Goal: Task Accomplishment & Management: Manage account settings

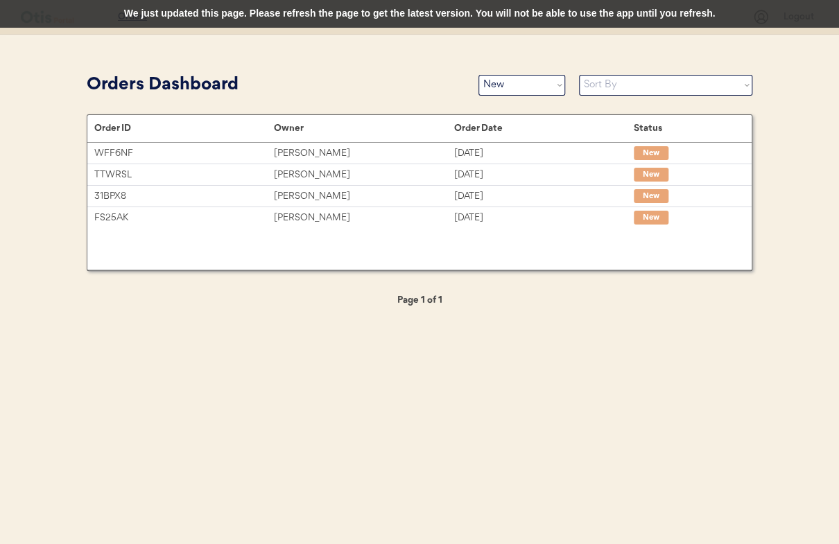
click at [357, 62] on div "Patients Consults Orders Logout Orders Dashboard Status On Hold New In Progress…" at bounding box center [419, 272] width 839 height 544
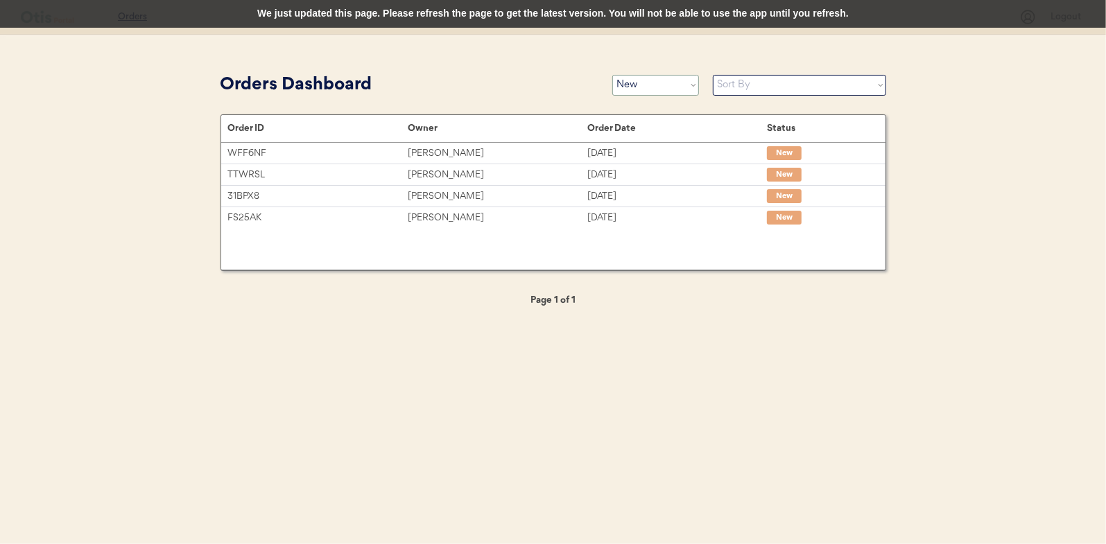
click at [687, 83] on select "Status On Hold New In Progress Complete Pending HW Consent Canceled" at bounding box center [655, 85] width 87 height 21
select select ""BLANK_1427118194589""
click at [612, 75] on select "Status On Hold New In Progress Complete Pending HW Consent Canceled" at bounding box center [655, 85] width 87 height 21
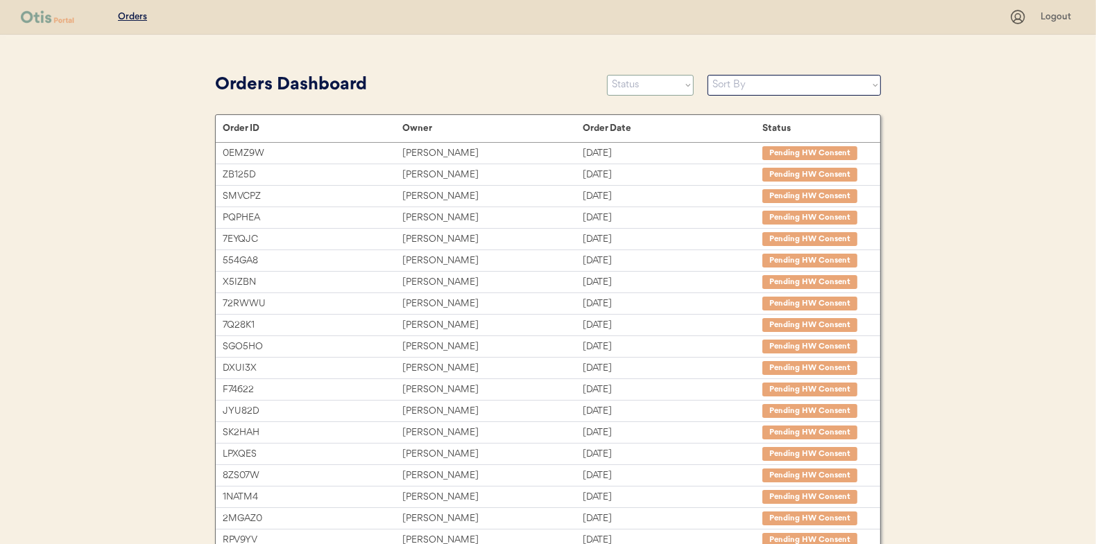
click at [653, 89] on select "Status On Hold New In Progress Complete Pending HW Consent Canceled" at bounding box center [650, 85] width 87 height 21
click at [607, 75] on select "Status On Hold New In Progress Complete Pending HW Consent Canceled" at bounding box center [650, 85] width 87 height 21
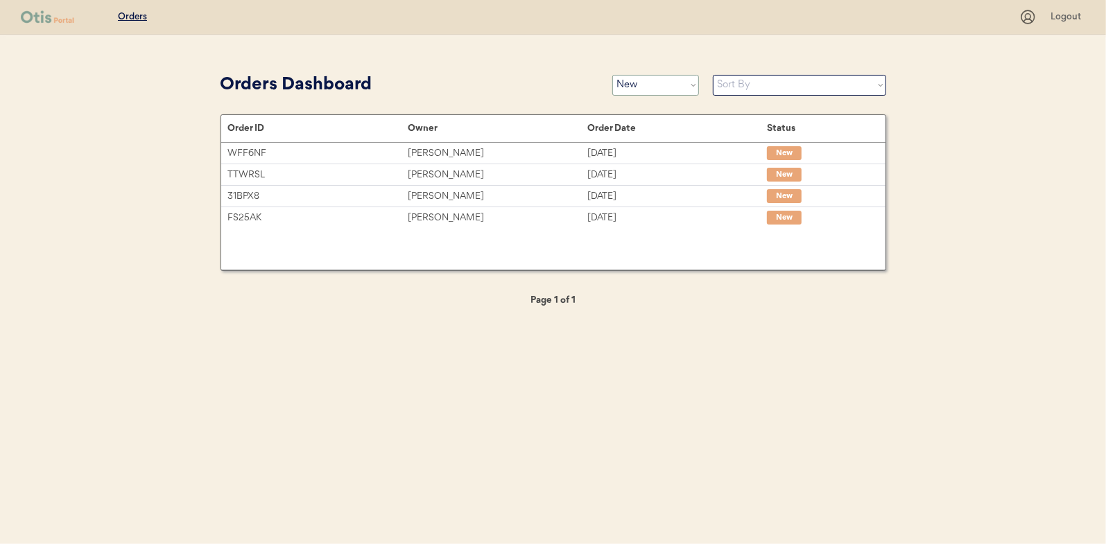
click at [681, 82] on select "Status On Hold New In Progress Complete Pending HW Consent Canceled" at bounding box center [655, 85] width 87 height 21
click at [612, 75] on select "Status On Hold New In Progress Complete Pending HW Consent Canceled" at bounding box center [655, 85] width 87 height 21
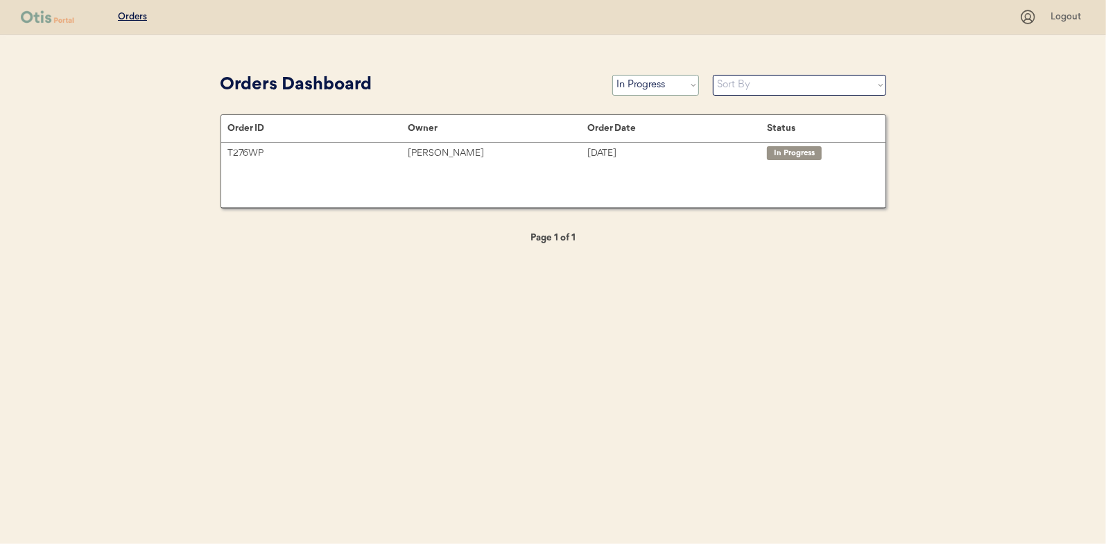
click at [687, 91] on select "Status On Hold New In Progress Complete Pending HW Consent Canceled" at bounding box center [655, 85] width 87 height 21
select select ""new""
click at [612, 75] on select "Status On Hold New In Progress Complete Pending HW Consent Canceled" at bounding box center [655, 85] width 87 height 21
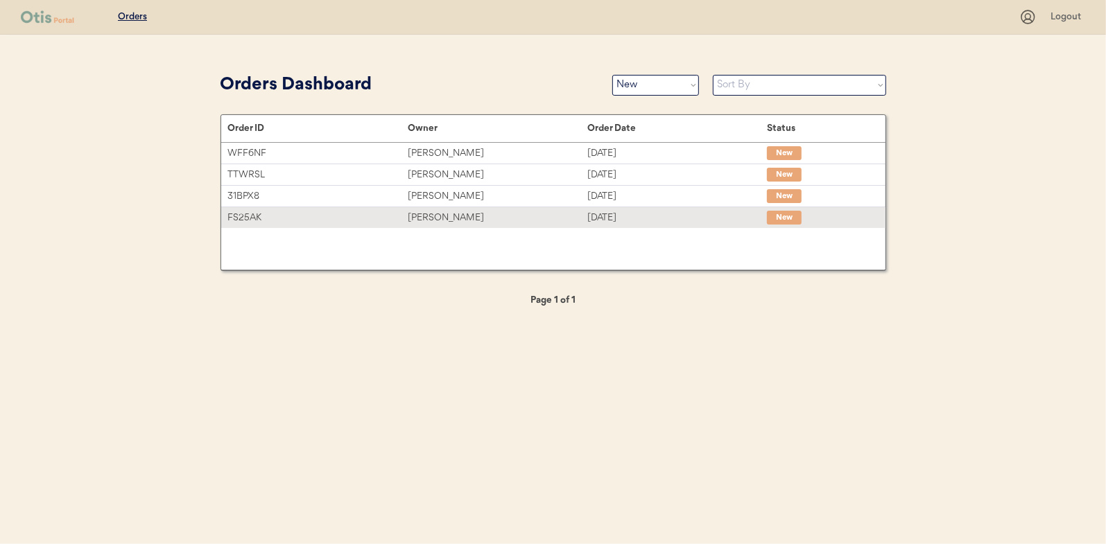
click at [284, 215] on div "FS25AK" at bounding box center [318, 218] width 180 height 16
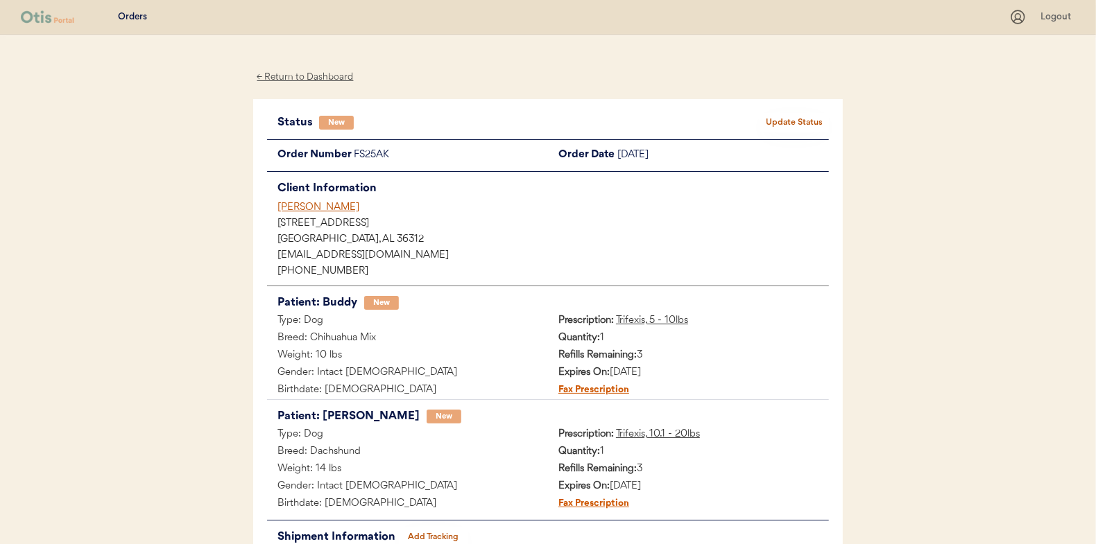
click at [805, 128] on button "Update Status" at bounding box center [793, 122] width 69 height 19
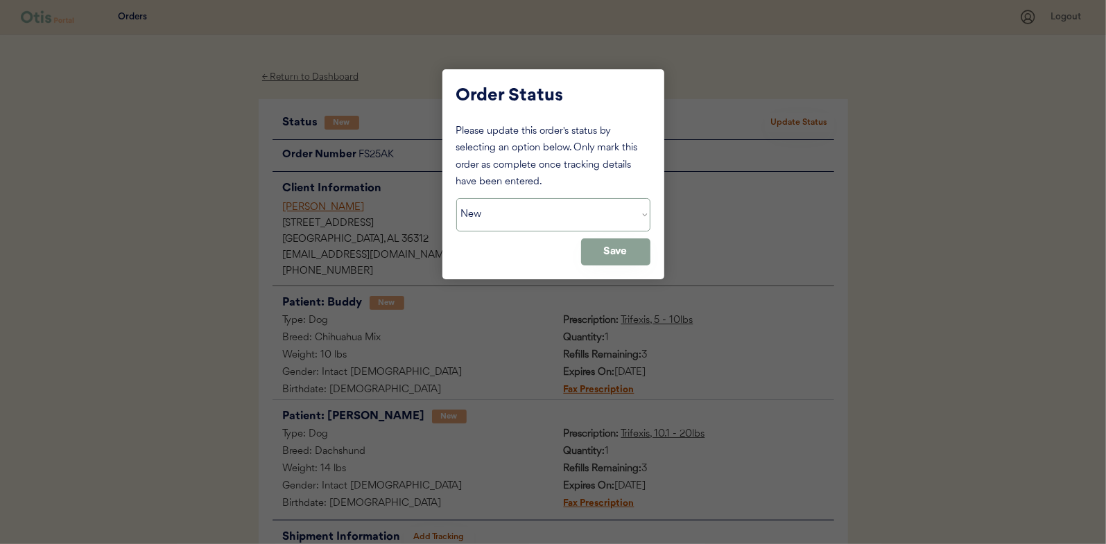
click at [534, 213] on select "Status On Hold New In Progress Complete Pending HW Consent Canceled" at bounding box center [553, 214] width 194 height 33
select select ""in_progress""
click at [456, 198] on select "Status On Hold New In Progress Complete Pending HW Consent Canceled" at bounding box center [553, 214] width 194 height 33
click at [652, 250] on div "Order Status Please update this order's status by selecting an option below. On…" at bounding box center [554, 174] width 222 height 210
click at [628, 248] on button "Save" at bounding box center [615, 252] width 69 height 27
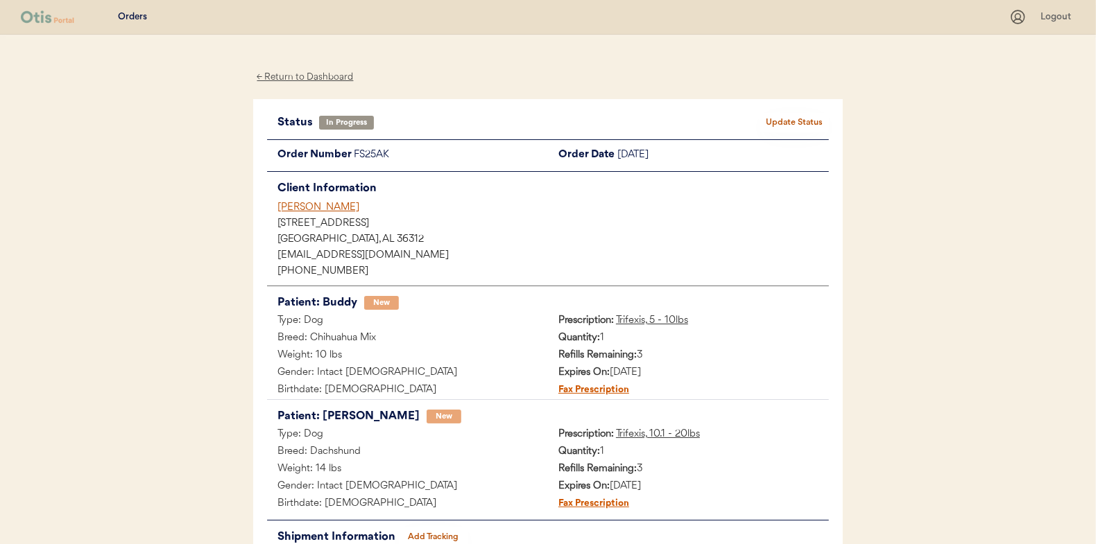
click at [316, 78] on div "← Return to Dashboard" at bounding box center [305, 77] width 104 height 16
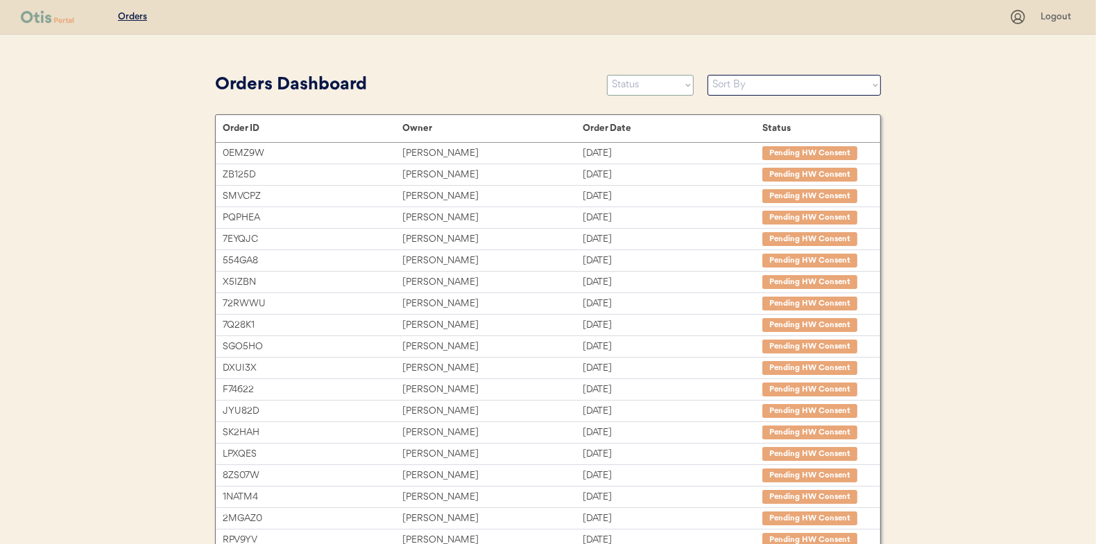
click at [681, 85] on select "Status On Hold New In Progress Complete Pending HW Consent Canceled" at bounding box center [650, 85] width 87 height 21
select select ""new""
click at [607, 75] on select "Status On Hold New In Progress Complete Pending HW Consent Canceled" at bounding box center [650, 85] width 87 height 21
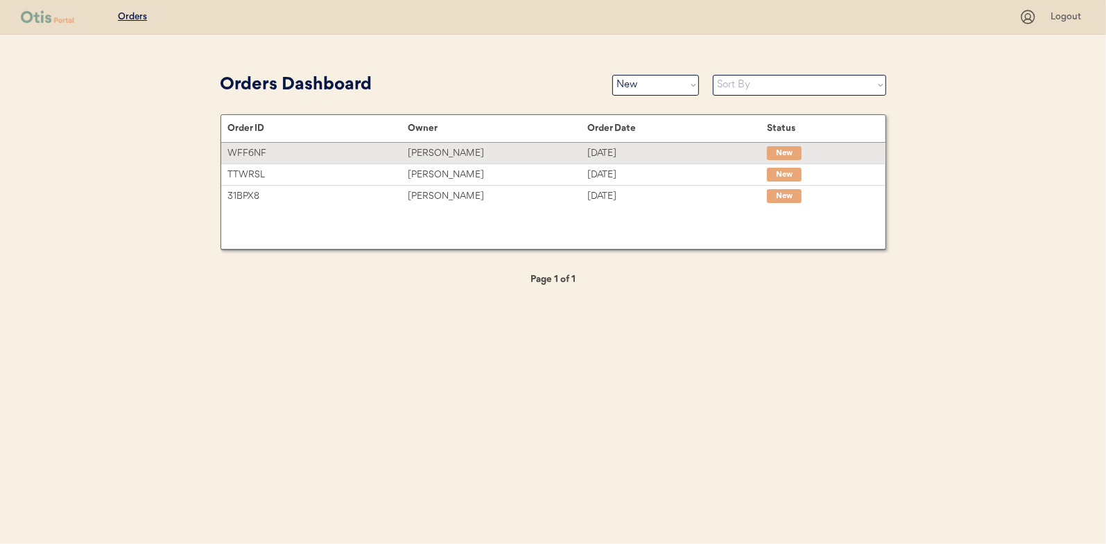
click at [526, 146] on div "[PERSON_NAME]" at bounding box center [498, 154] width 180 height 16
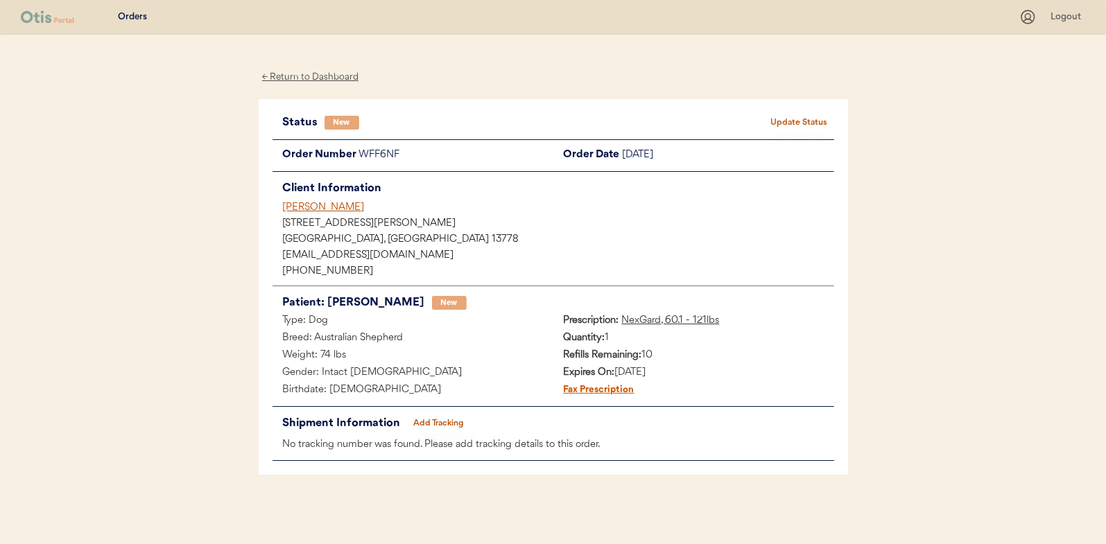
click at [295, 81] on div "← Return to Dashboard" at bounding box center [311, 77] width 104 height 16
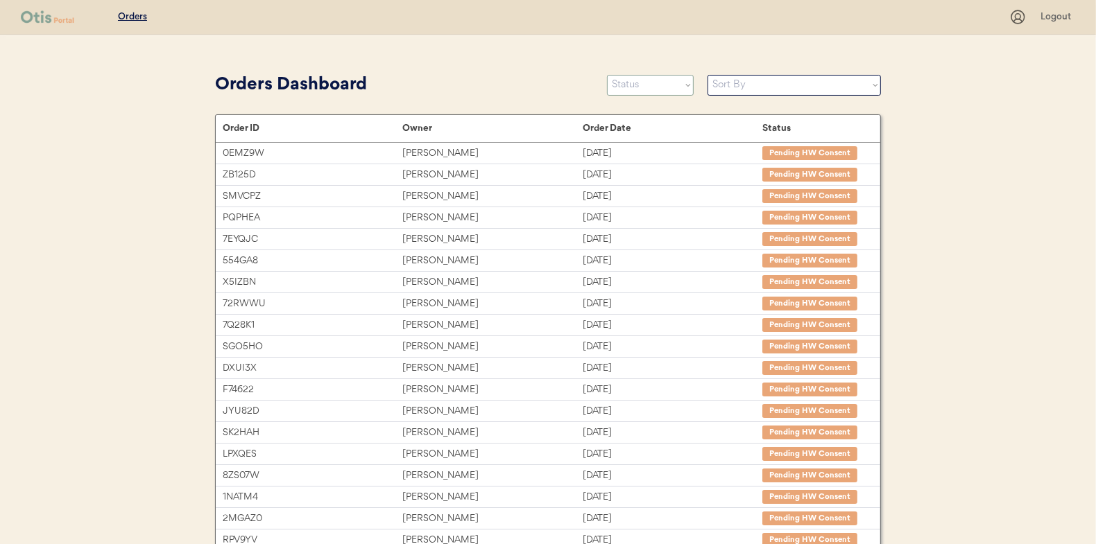
click at [688, 89] on select "Status On Hold New In Progress Complete Pending HW Consent Canceled" at bounding box center [650, 85] width 87 height 21
click at [607, 75] on select "Status On Hold New In Progress Complete Pending HW Consent Canceled" at bounding box center [650, 85] width 87 height 21
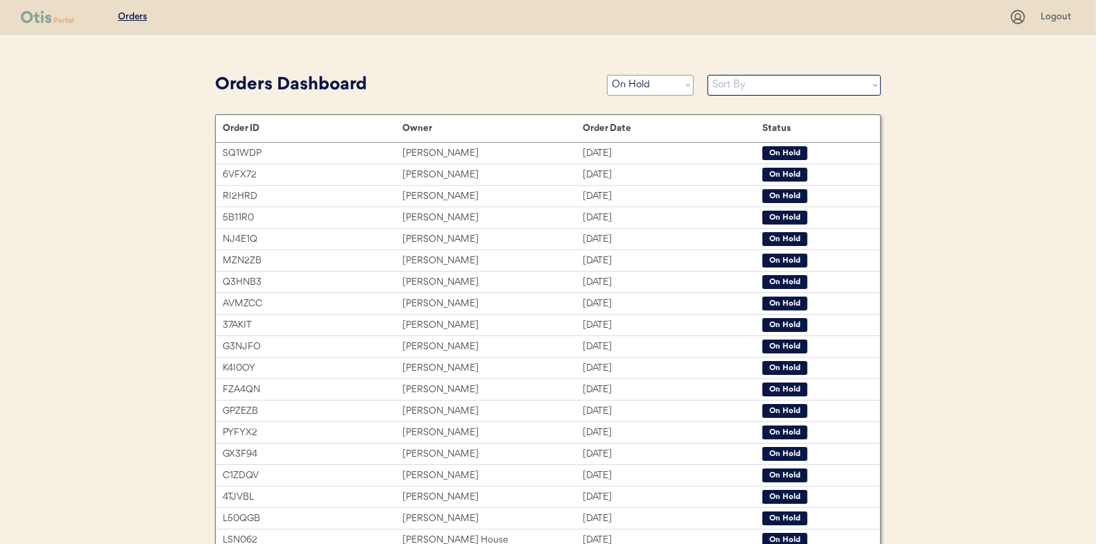
click at [693, 93] on select "Status On Hold New In Progress Complete Pending HW Consent Canceled" at bounding box center [650, 85] width 87 height 21
select select ""new""
click at [607, 75] on select "Status On Hold New In Progress Complete Pending HW Consent Canceled" at bounding box center [650, 85] width 87 height 21
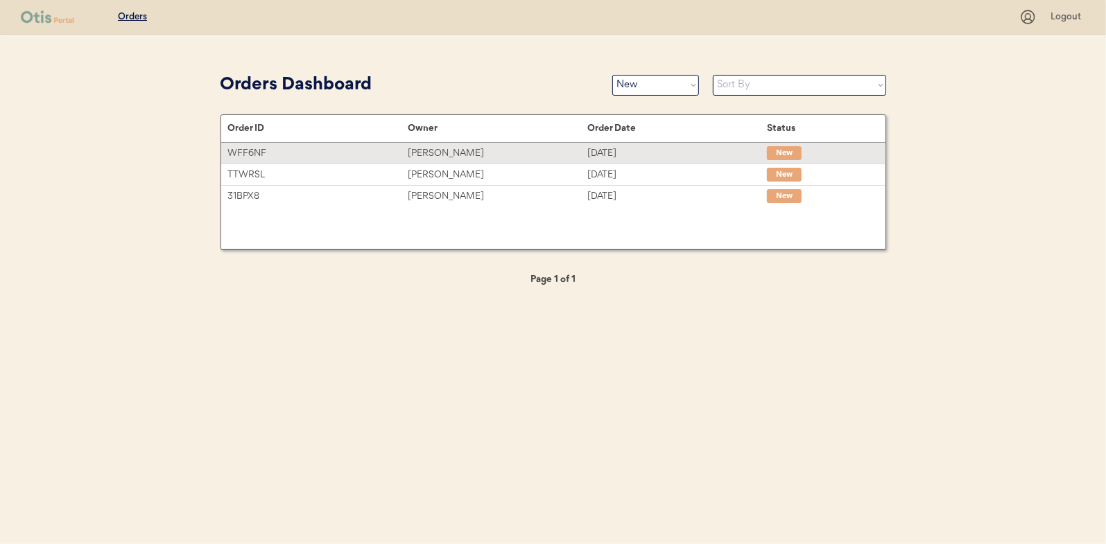
click at [496, 155] on div "kimberly haines" at bounding box center [498, 154] width 180 height 16
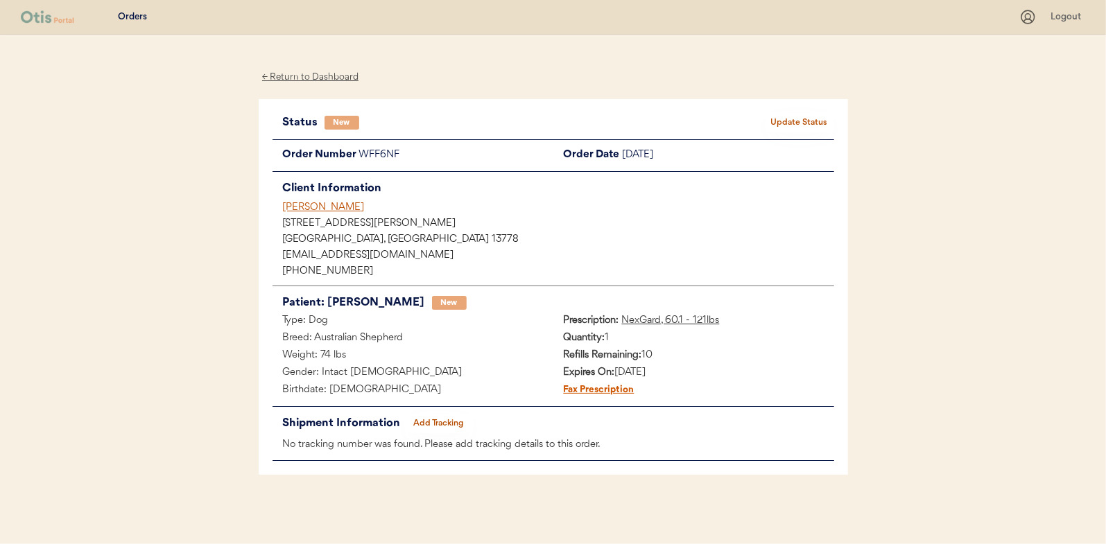
click at [800, 123] on button "Update Status" at bounding box center [799, 122] width 69 height 19
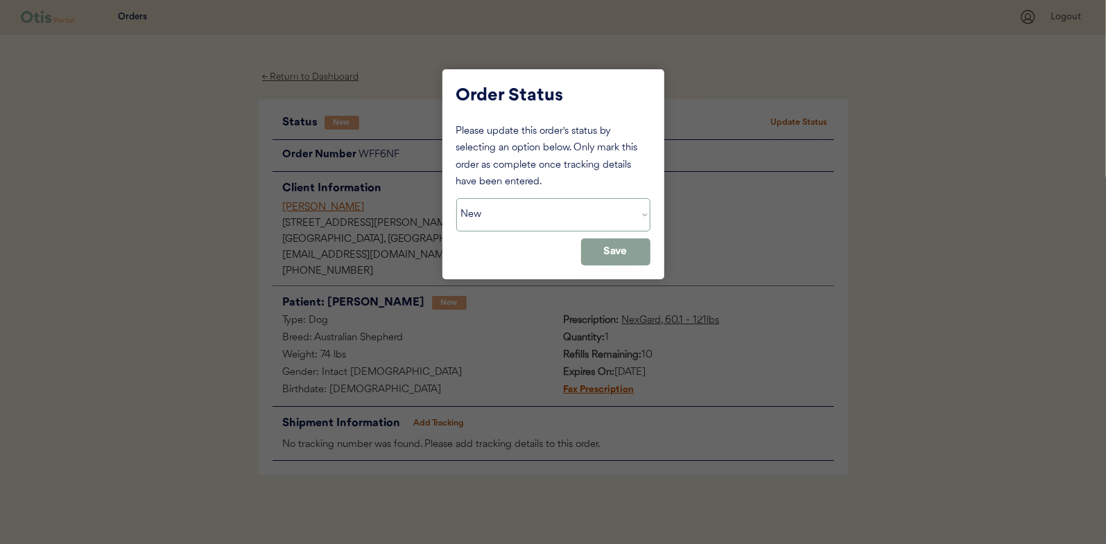
click at [514, 216] on select "Status On Hold New In Progress Complete Pending HW Consent Canceled" at bounding box center [553, 214] width 194 height 33
select select ""in_progress""
click at [456, 198] on select "Status On Hold New In Progress Complete Pending HW Consent Canceled" at bounding box center [553, 214] width 194 height 33
click at [631, 256] on button "Save" at bounding box center [615, 252] width 69 height 27
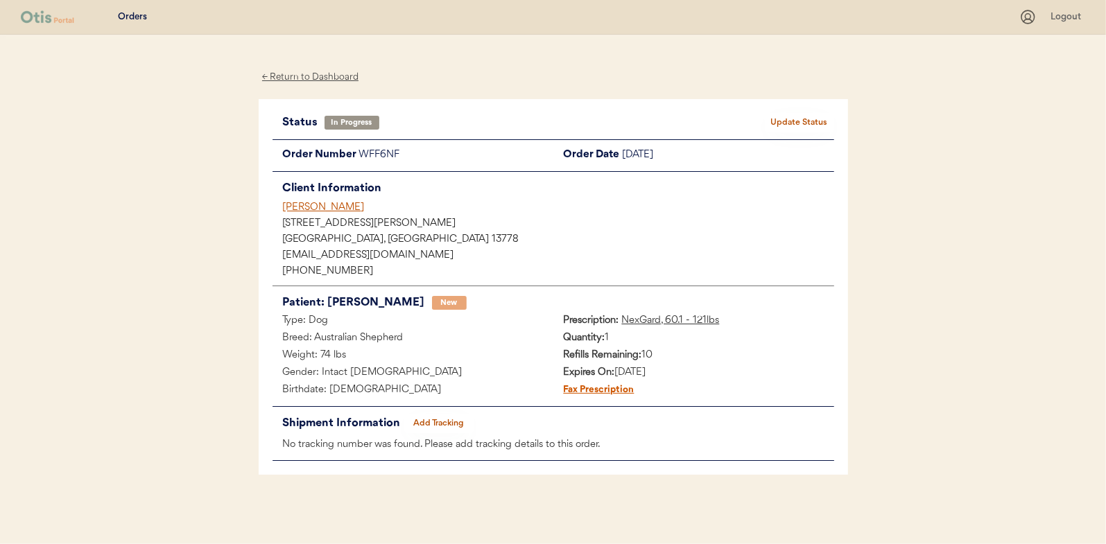
click at [289, 74] on div "← Return to Dashboard" at bounding box center [311, 77] width 104 height 16
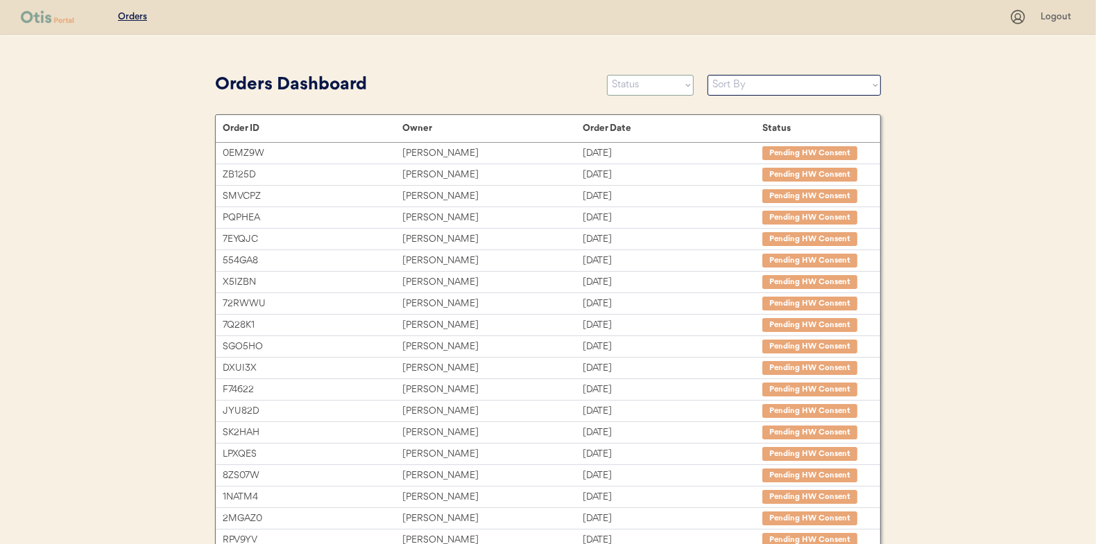
click at [651, 92] on select "Status On Hold New In Progress Complete Pending HW Consent Canceled" at bounding box center [650, 85] width 87 height 21
select select ""new""
click at [607, 75] on select "Status On Hold New In Progress Complete Pending HW Consent Canceled" at bounding box center [650, 85] width 87 height 21
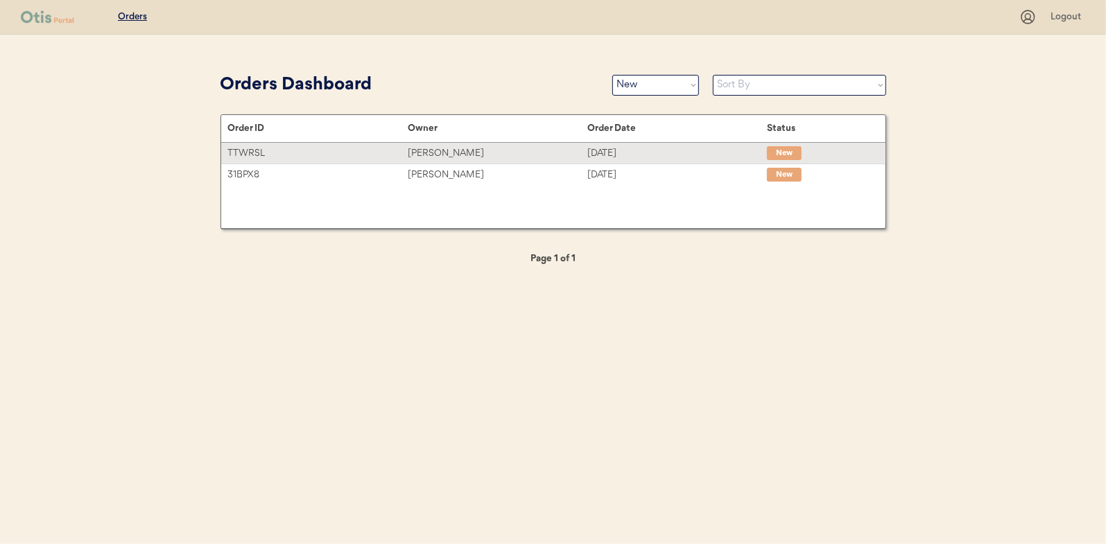
click at [345, 156] on div "TTWRSL" at bounding box center [318, 154] width 180 height 16
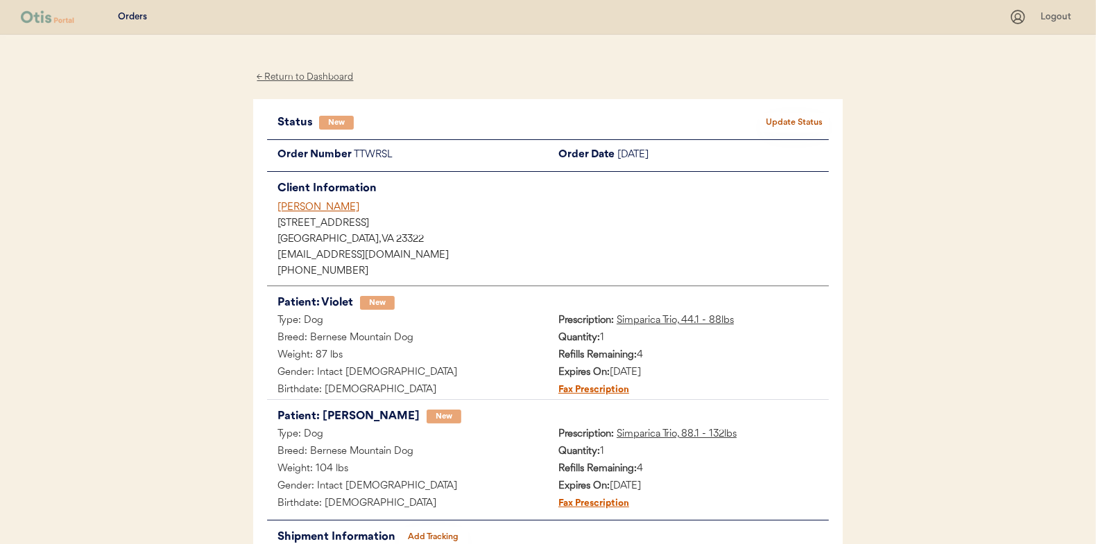
click at [505, 231] on div "Client Information [PERSON_NAME] [STREET_ADDRESS] [EMAIL_ADDRESS][DOMAIN_NAME] …" at bounding box center [548, 229] width 562 height 100
click at [792, 115] on button "Update Status" at bounding box center [793, 122] width 69 height 19
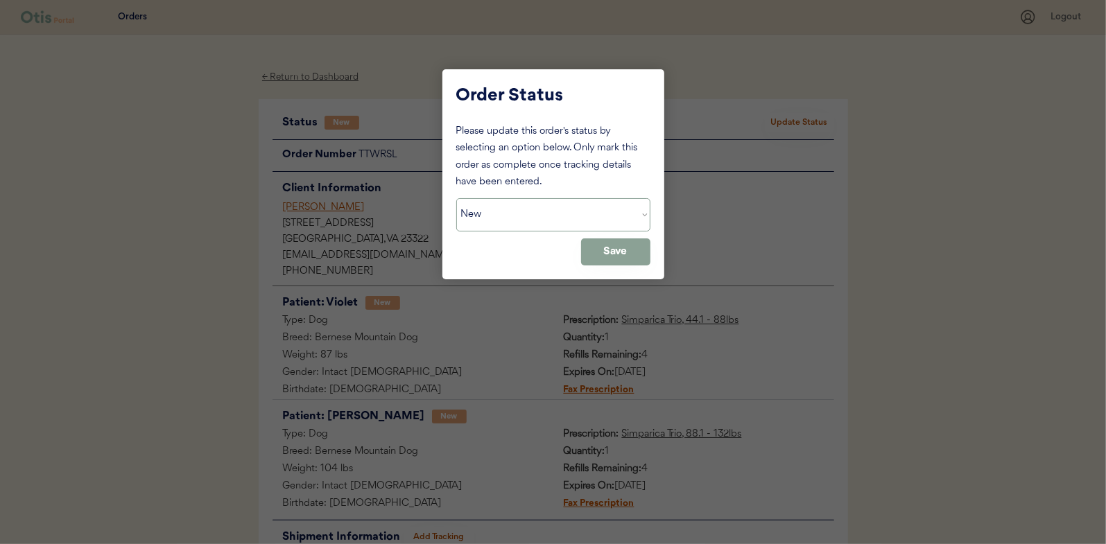
click at [553, 207] on select "Status On Hold New In Progress Complete Pending HW Consent Canceled" at bounding box center [553, 214] width 194 height 33
select select ""in_progress""
click at [456, 198] on select "Status On Hold New In Progress Complete Pending HW Consent Canceled" at bounding box center [553, 214] width 194 height 33
click at [642, 255] on button "Save" at bounding box center [615, 252] width 69 height 27
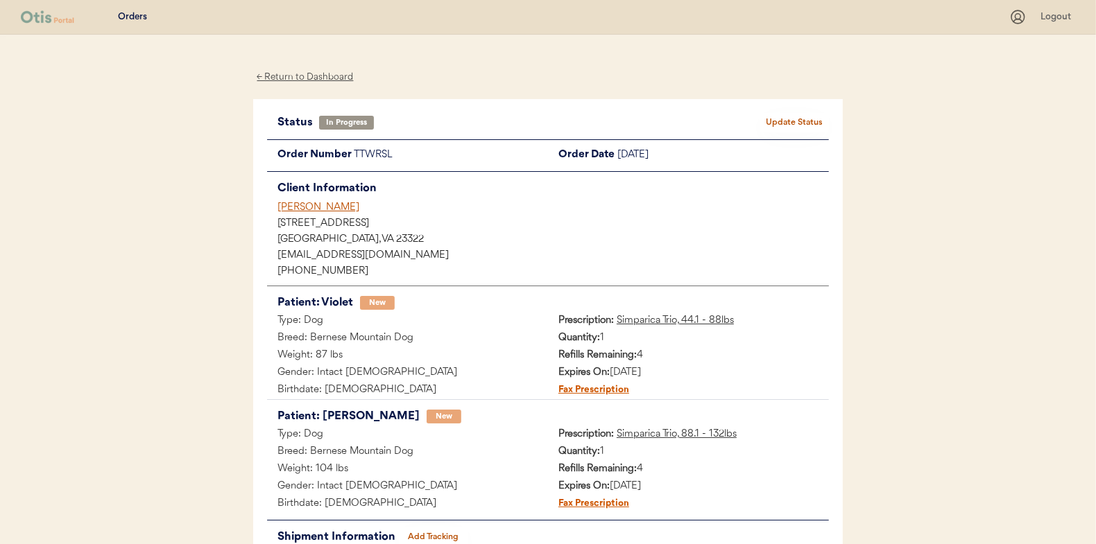
click at [293, 79] on div "← Return to Dashboard" at bounding box center [305, 77] width 104 height 16
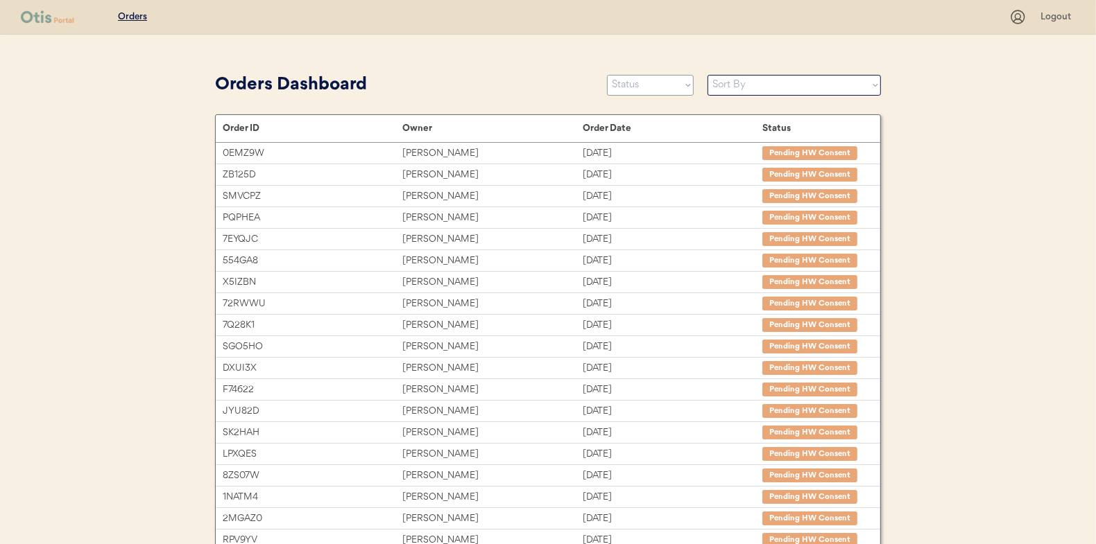
click at [655, 76] on select "Status On Hold New In Progress Complete Pending HW Consent Canceled" at bounding box center [650, 85] width 87 height 21
select select ""new""
click at [607, 75] on select "Status On Hold New In Progress Complete Pending HW Consent Canceled" at bounding box center [650, 85] width 87 height 21
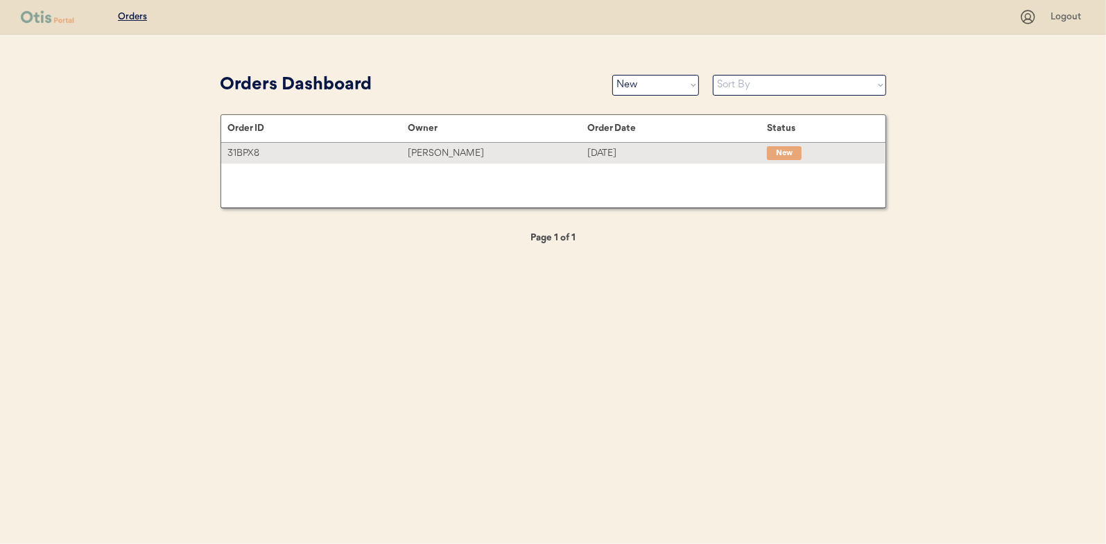
click at [348, 155] on div "31BPX8" at bounding box center [318, 154] width 180 height 16
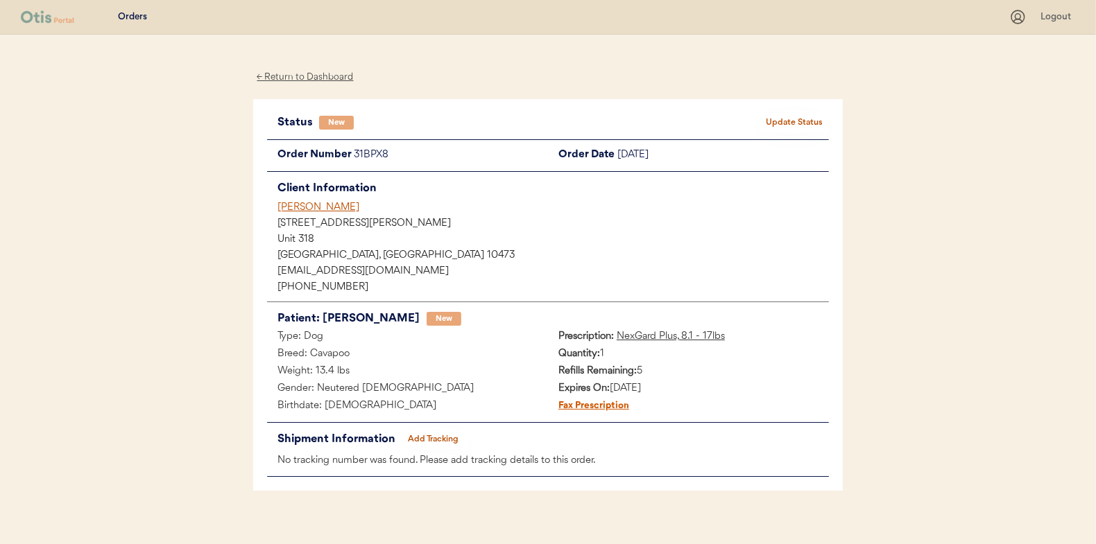
click at [796, 122] on button "Update Status" at bounding box center [793, 122] width 69 height 19
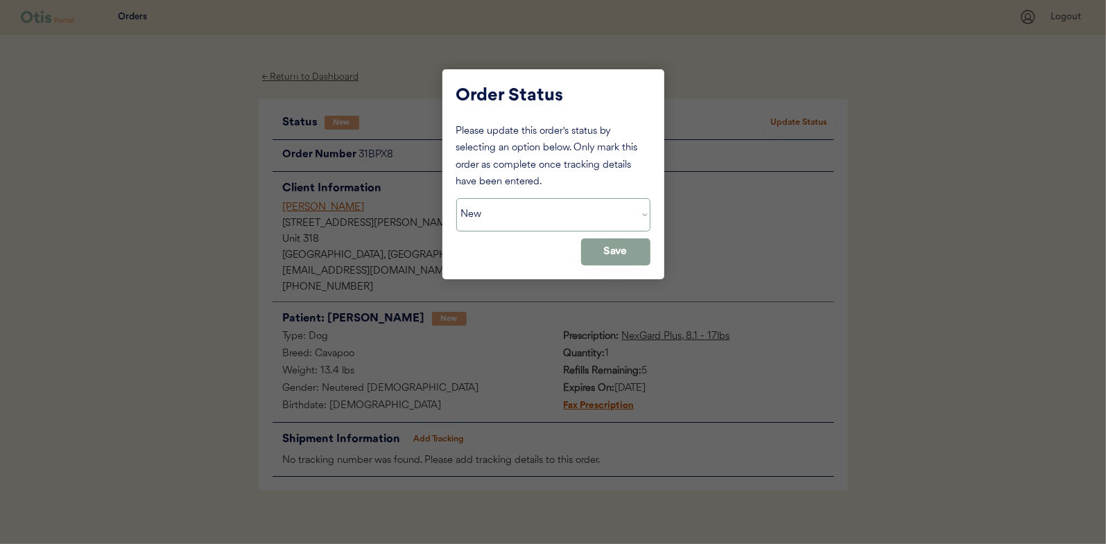
click at [554, 211] on select "Status On Hold New In Progress Complete Pending HW Consent Canceled" at bounding box center [553, 214] width 194 height 33
select select ""in_progress""
click at [456, 198] on select "Status On Hold New In Progress Complete Pending HW Consent Canceled" at bounding box center [553, 214] width 194 height 33
click at [608, 252] on button "Save" at bounding box center [615, 252] width 69 height 27
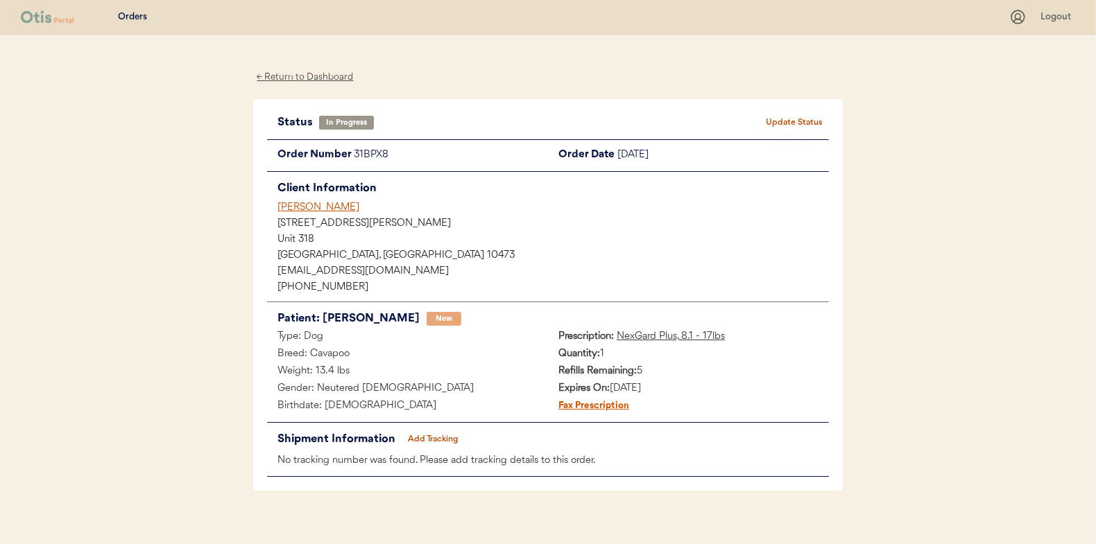
click at [316, 73] on div "← Return to Dashboard" at bounding box center [305, 77] width 104 height 16
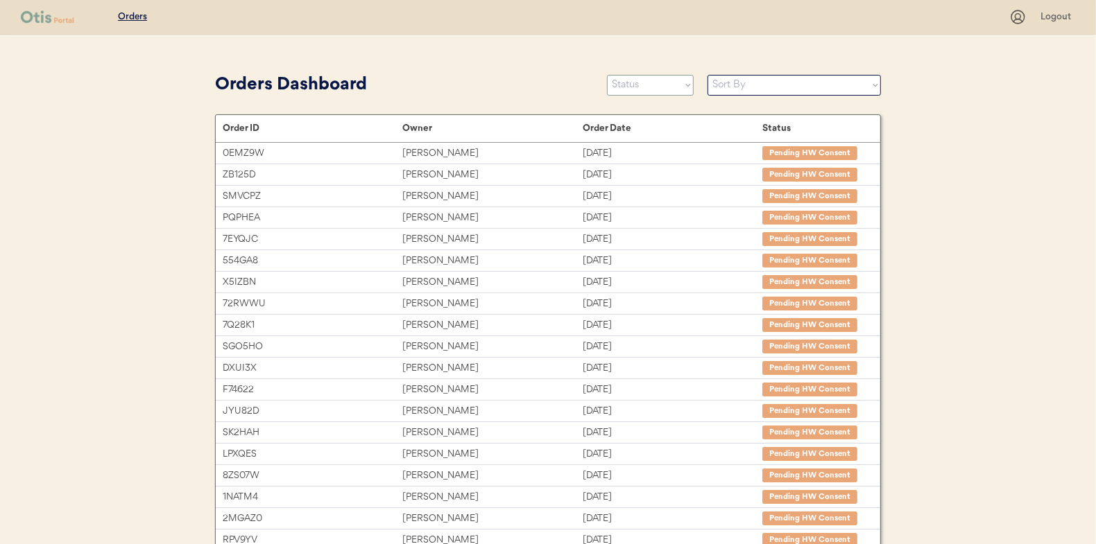
click at [666, 82] on select "Status On Hold New In Progress Complete Pending HW Consent Canceled" at bounding box center [650, 85] width 87 height 21
select select ""new""
click at [607, 75] on select "Status On Hold New In Progress Complete Pending HW Consent Canceled" at bounding box center [650, 85] width 87 height 21
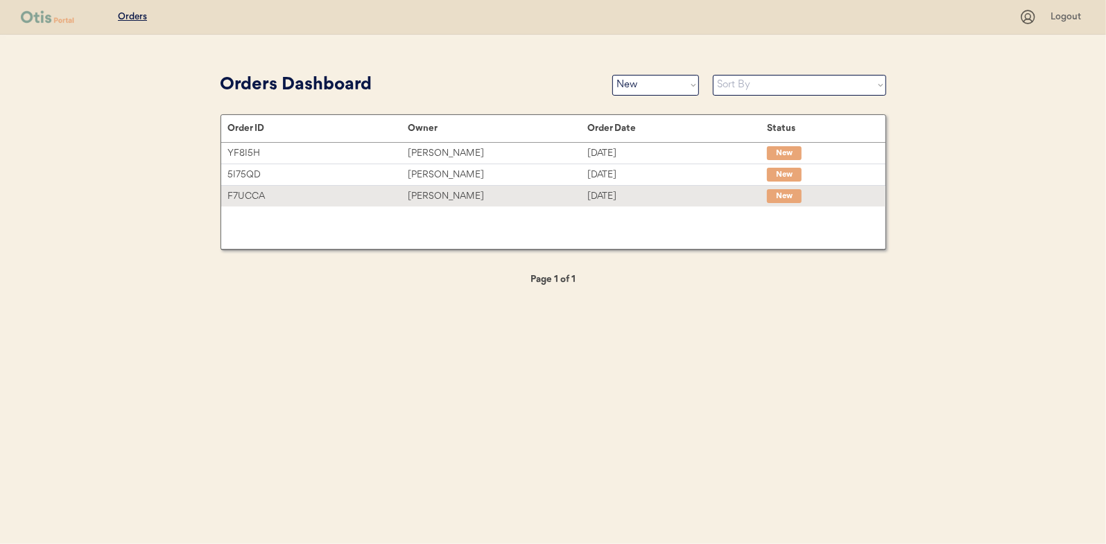
click at [386, 196] on div "F7UCCA" at bounding box center [318, 197] width 180 height 16
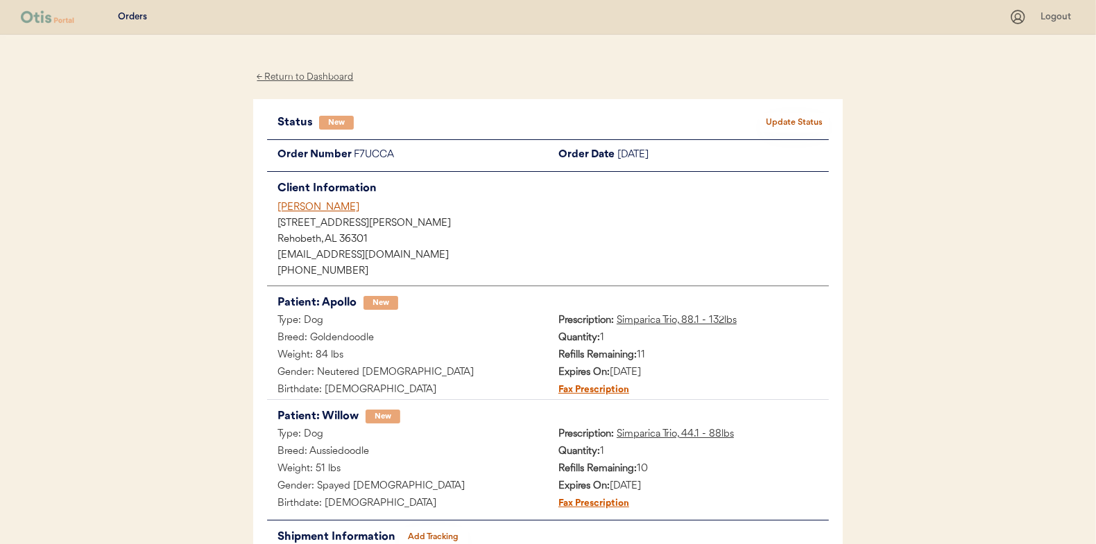
click at [789, 119] on button "Update Status" at bounding box center [793, 122] width 69 height 19
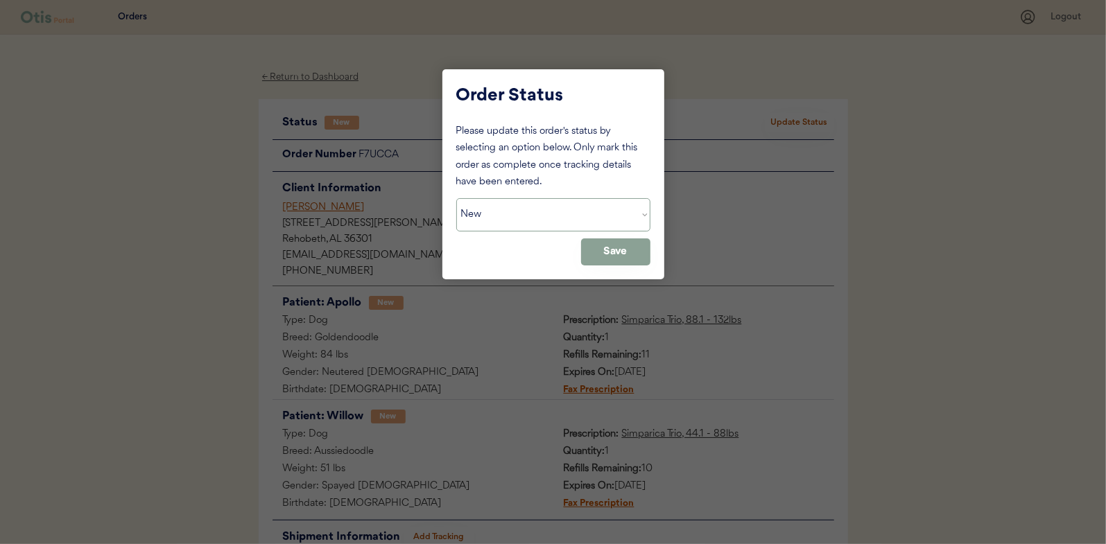
click at [558, 220] on select "Status On Hold New In Progress Complete Pending HW Consent Canceled" at bounding box center [553, 214] width 194 height 33
select select ""in_progress""
click at [456, 198] on select "Status On Hold New In Progress Complete Pending HW Consent Canceled" at bounding box center [553, 214] width 194 height 33
click at [602, 253] on button "Save" at bounding box center [615, 252] width 69 height 27
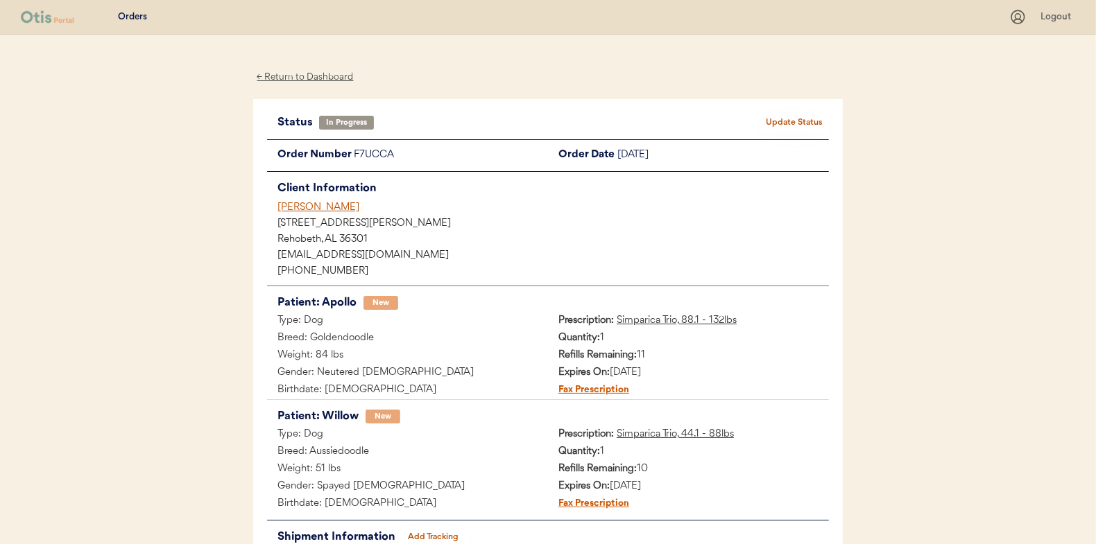
click at [270, 78] on div "← Return to Dashboard" at bounding box center [305, 77] width 104 height 16
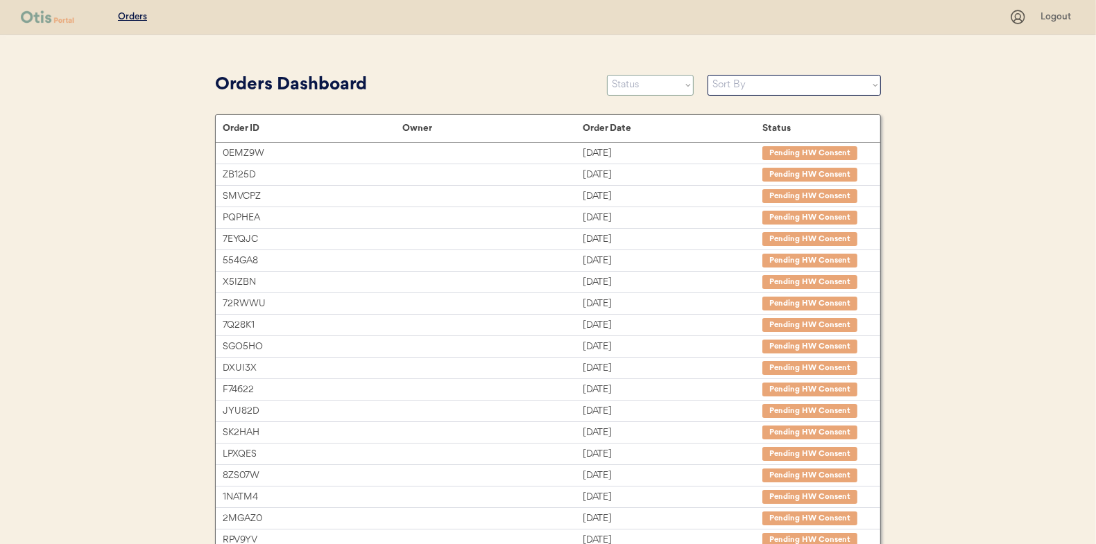
click at [653, 81] on select "Status On Hold New In Progress Complete Pending HW Consent Canceled" at bounding box center [650, 85] width 87 height 21
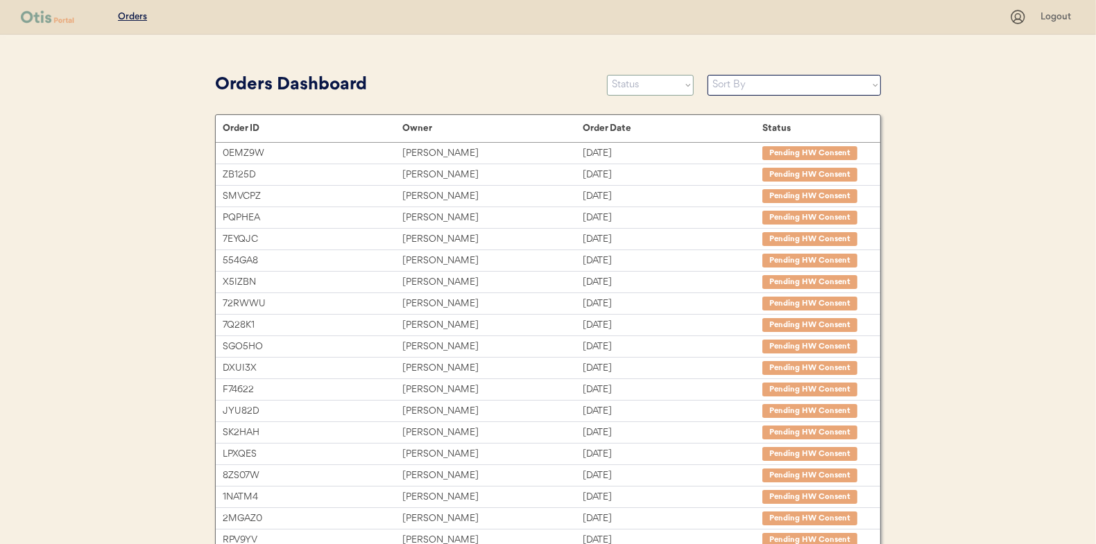
select select ""new""
click at [607, 75] on select "Status On Hold New In Progress Complete Pending HW Consent Canceled" at bounding box center [650, 85] width 87 height 21
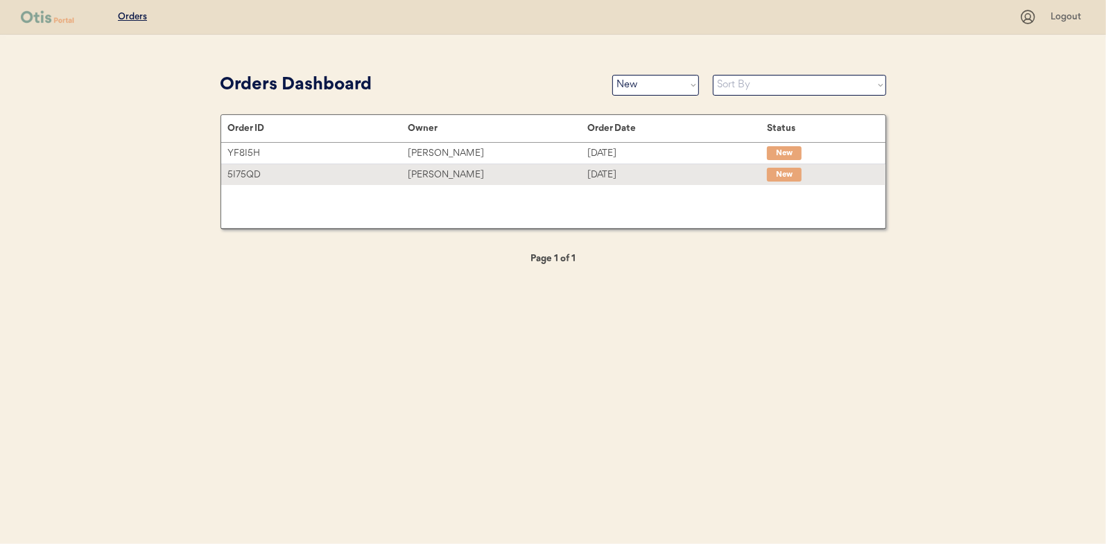
click at [500, 173] on div "Siena M Wright" at bounding box center [498, 175] width 180 height 16
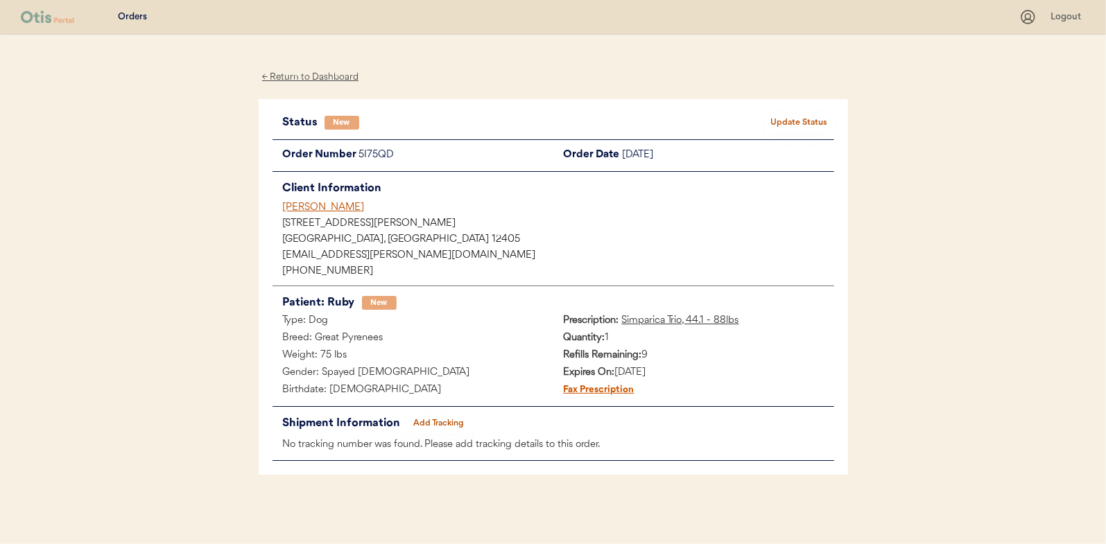
click at [782, 123] on button "Update Status" at bounding box center [799, 122] width 69 height 19
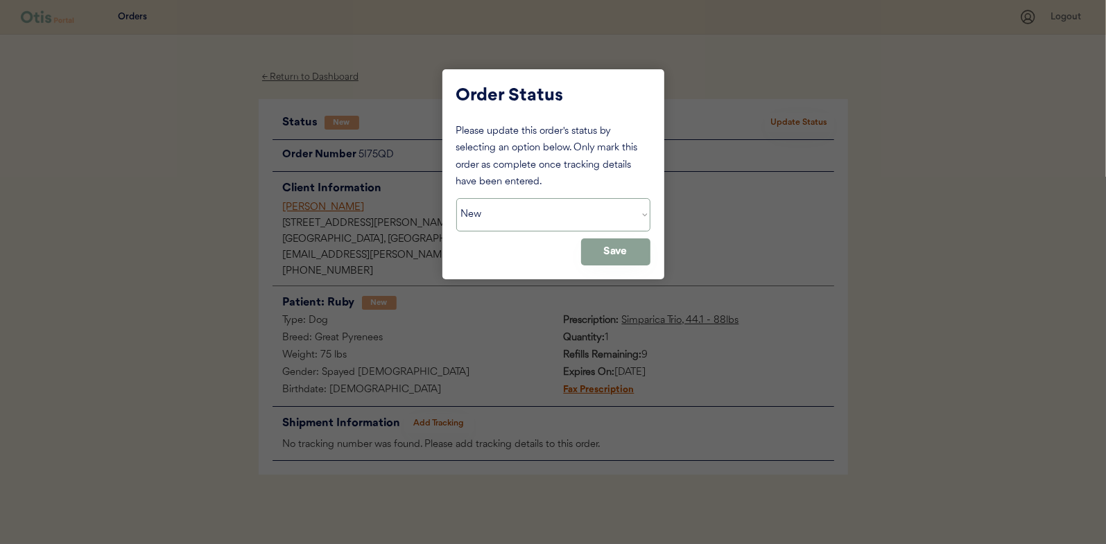
click at [511, 211] on select "Status On Hold New In Progress Complete Pending HW Consent Canceled" at bounding box center [553, 214] width 194 height 33
select select ""in_progress""
click at [456, 198] on select "Status On Hold New In Progress Complete Pending HW Consent Canceled" at bounding box center [553, 214] width 194 height 33
click at [639, 248] on button "Save" at bounding box center [615, 252] width 69 height 27
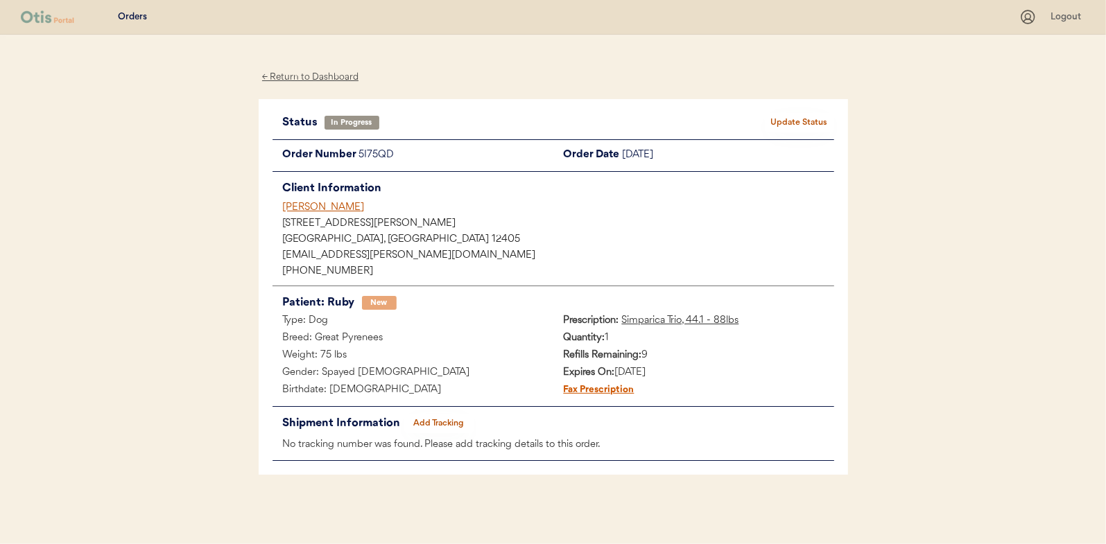
click at [302, 76] on div "← Return to Dashboard" at bounding box center [311, 77] width 104 height 16
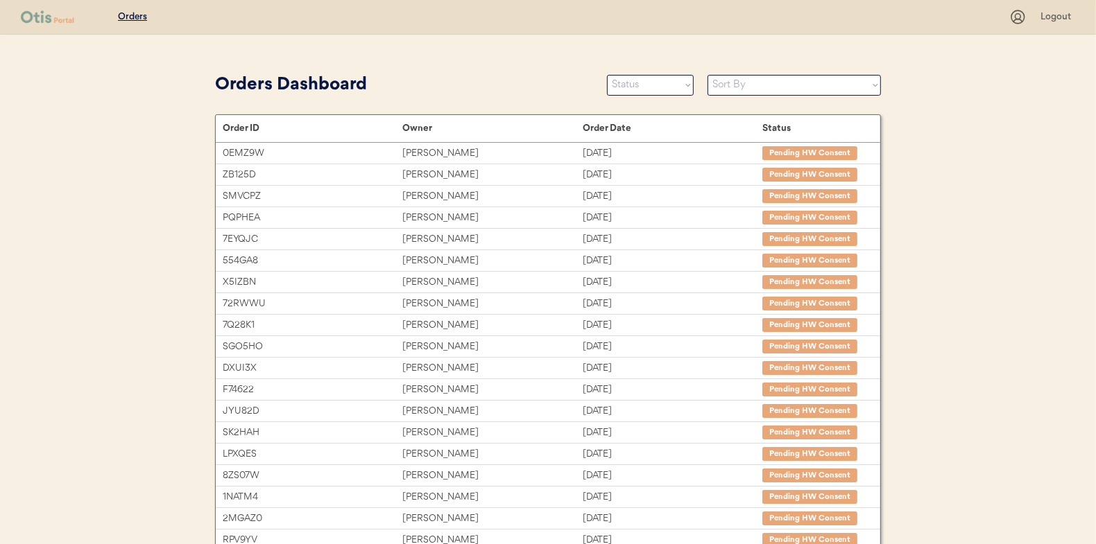
click at [639, 77] on select "Status On Hold New In Progress Complete Pending HW Consent Canceled" at bounding box center [650, 85] width 87 height 21
select select ""new""
click at [607, 75] on select "Status On Hold New In Progress Complete Pending HW Consent Canceled" at bounding box center [650, 85] width 87 height 21
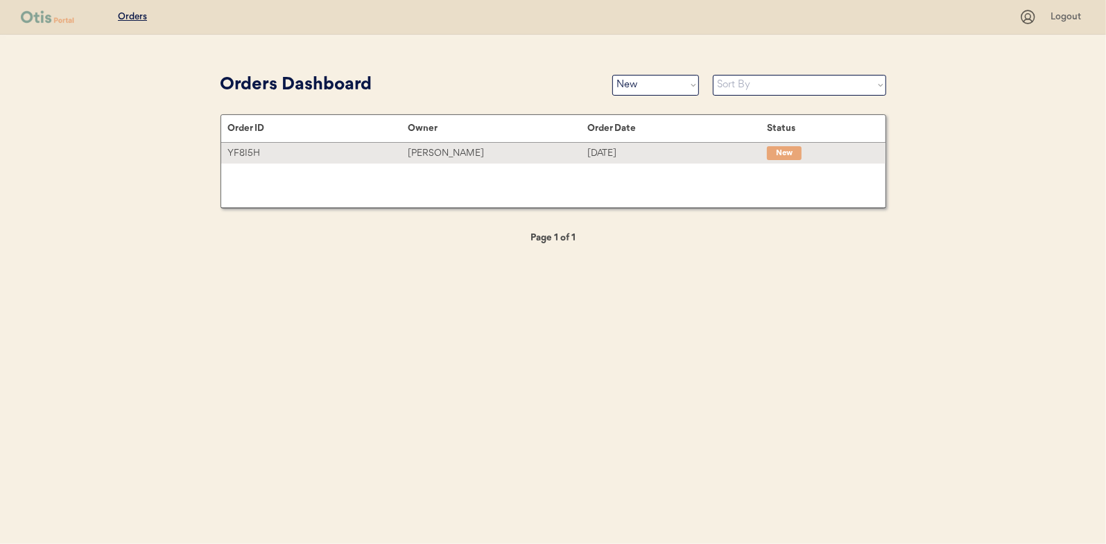
click at [579, 155] on div "Deborah LaBelle" at bounding box center [498, 154] width 180 height 16
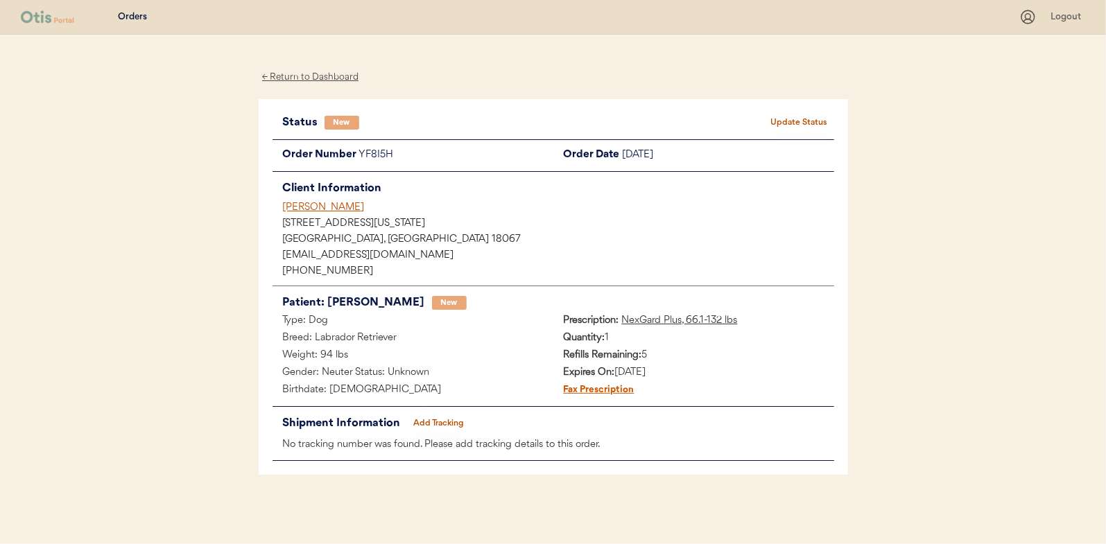
click at [812, 131] on button "Update Status" at bounding box center [799, 122] width 69 height 19
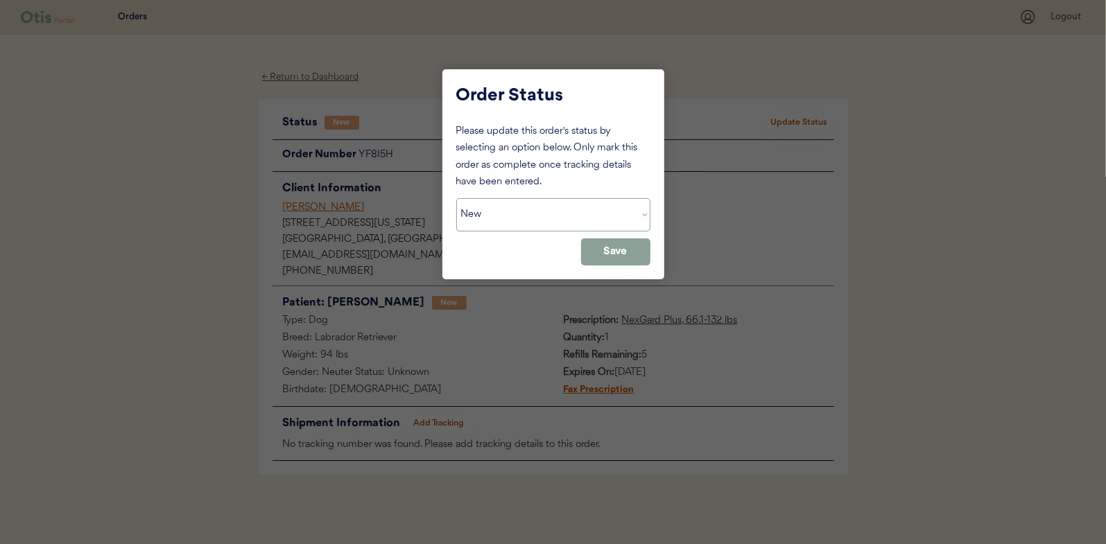
click at [468, 221] on select "Status On Hold New In Progress Complete Pending HW Consent Canceled" at bounding box center [553, 214] width 194 height 33
select select ""in_progress""
click at [456, 198] on select "Status On Hold New In Progress Complete Pending HW Consent Canceled" at bounding box center [553, 214] width 194 height 33
click at [617, 253] on button "Save" at bounding box center [615, 252] width 69 height 27
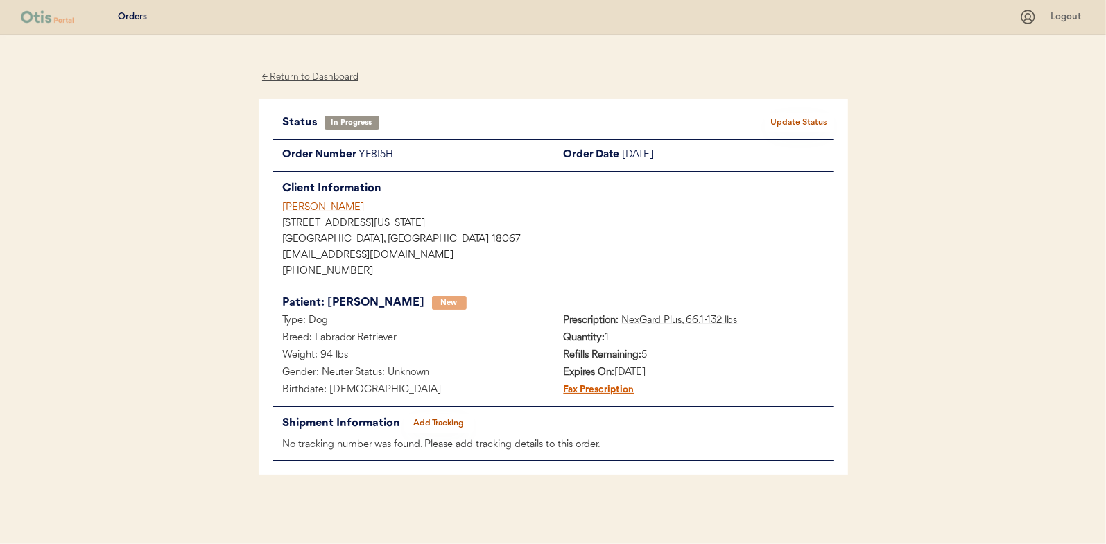
click at [344, 74] on div "← Return to Dashboard" at bounding box center [311, 77] width 104 height 16
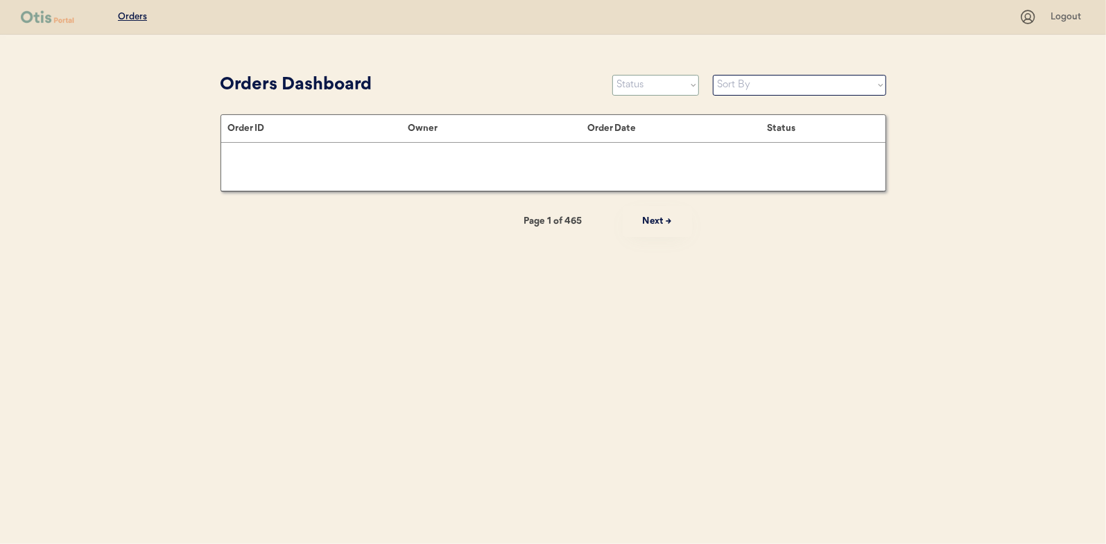
click at [675, 85] on select "Status On Hold New In Progress Complete Pending HW Consent Canceled" at bounding box center [655, 85] width 87 height 21
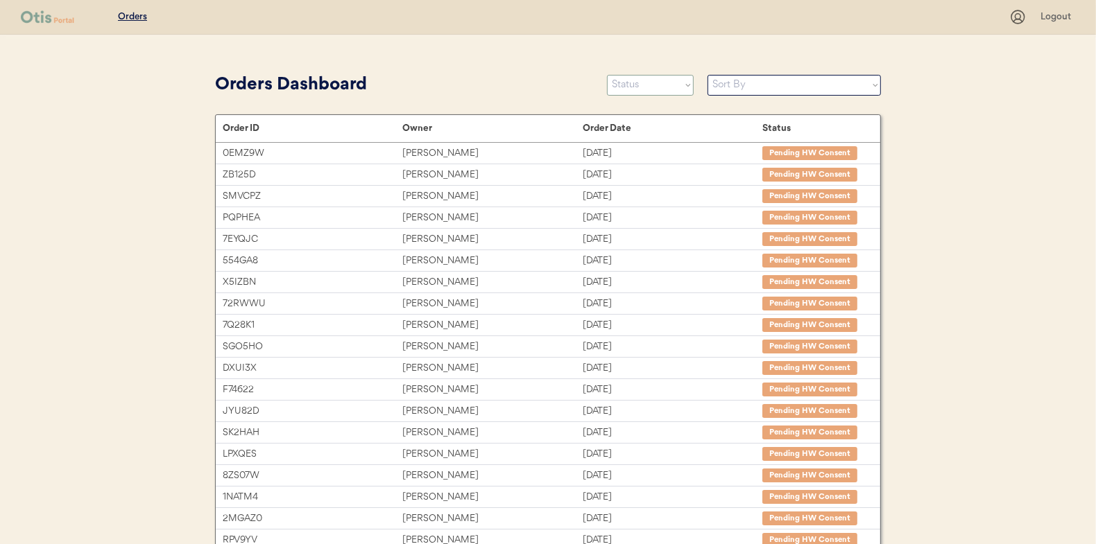
select select ""new""
click at [607, 75] on select "Status On Hold New In Progress Complete Pending HW Consent Canceled" at bounding box center [650, 85] width 87 height 21
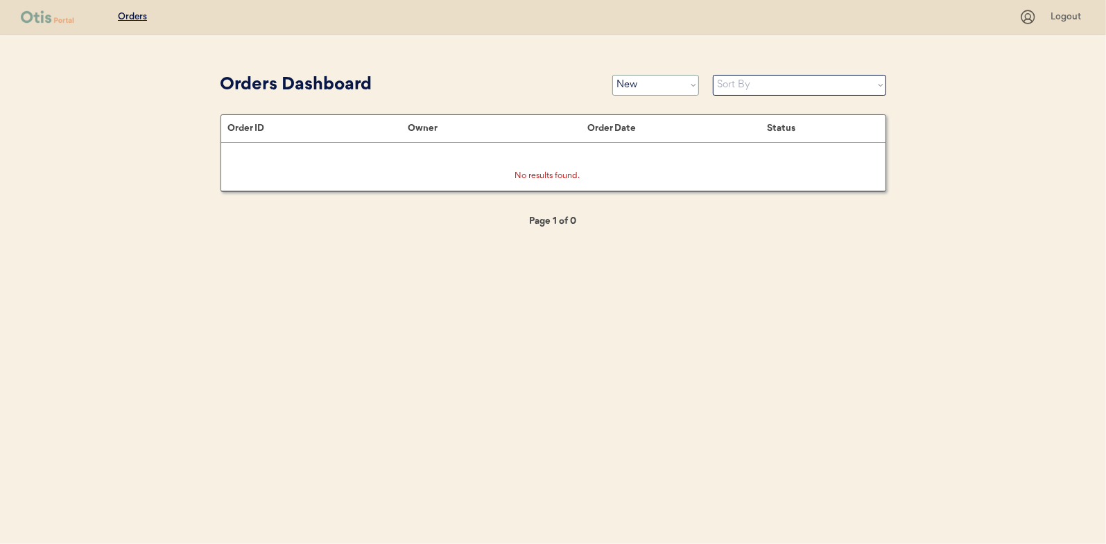
click at [641, 89] on select "Status On Hold New In Progress Complete Pending HW Consent Canceled" at bounding box center [655, 85] width 87 height 21
click at [612, 75] on select "Status On Hold New In Progress Complete Pending HW Consent Canceled" at bounding box center [655, 85] width 87 height 21
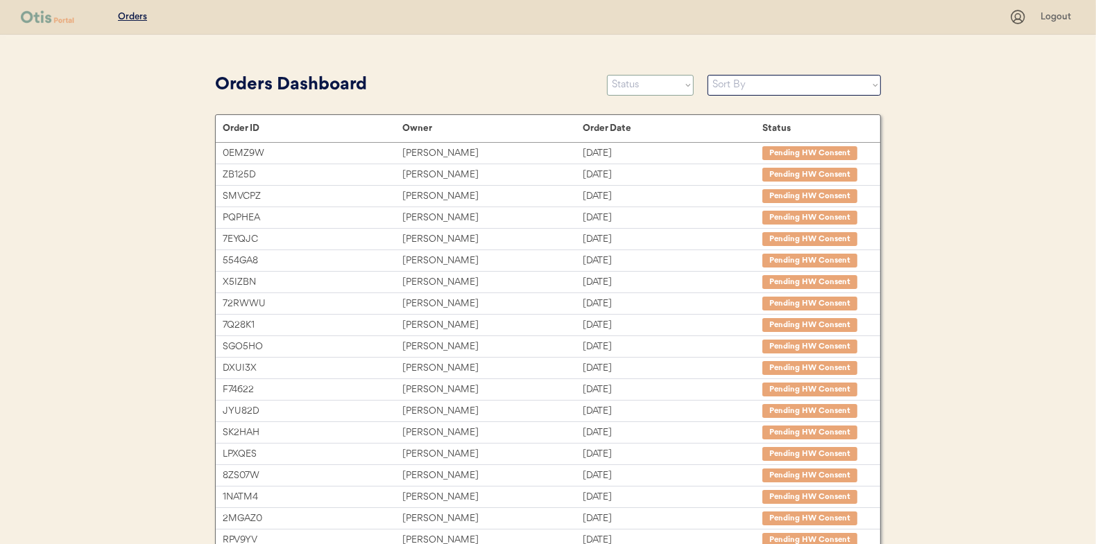
click at [660, 92] on select "Status On Hold New In Progress Complete Pending HW Consent Canceled" at bounding box center [650, 85] width 87 height 21
click at [607, 75] on select "Status On Hold New In Progress Complete Pending HW Consent Canceled" at bounding box center [650, 85] width 87 height 21
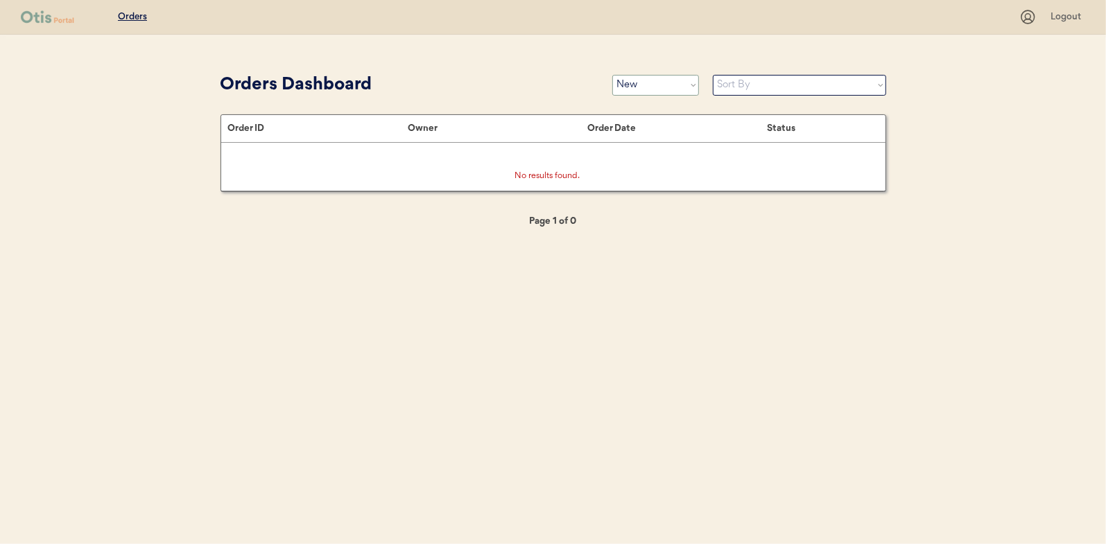
click at [635, 88] on select "Status On Hold New In Progress Complete Pending HW Consent Canceled" at bounding box center [655, 85] width 87 height 21
select select ""in_progress""
click at [612, 75] on select "Status On Hold New In Progress Complete Pending HW Consent Canceled" at bounding box center [655, 85] width 87 height 21
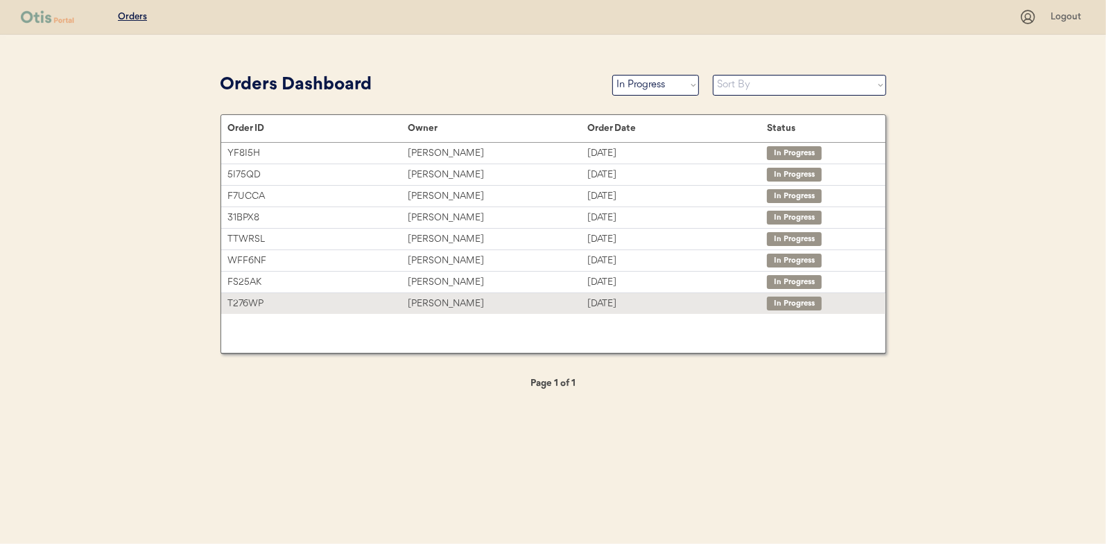
click at [256, 302] on div "T276WP" at bounding box center [318, 304] width 180 height 16
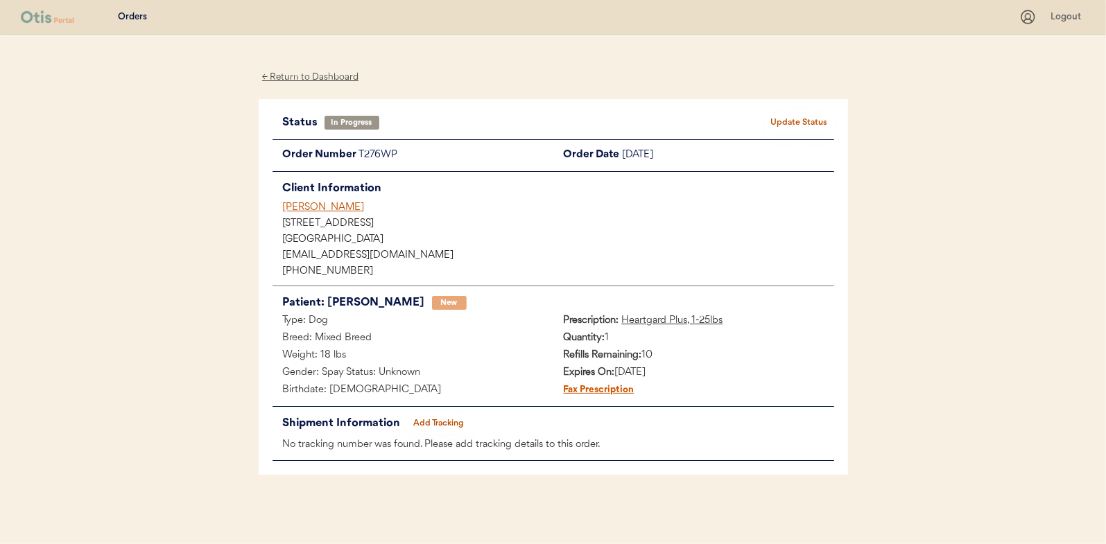
click at [427, 422] on button "Add Tracking" at bounding box center [438, 423] width 69 height 19
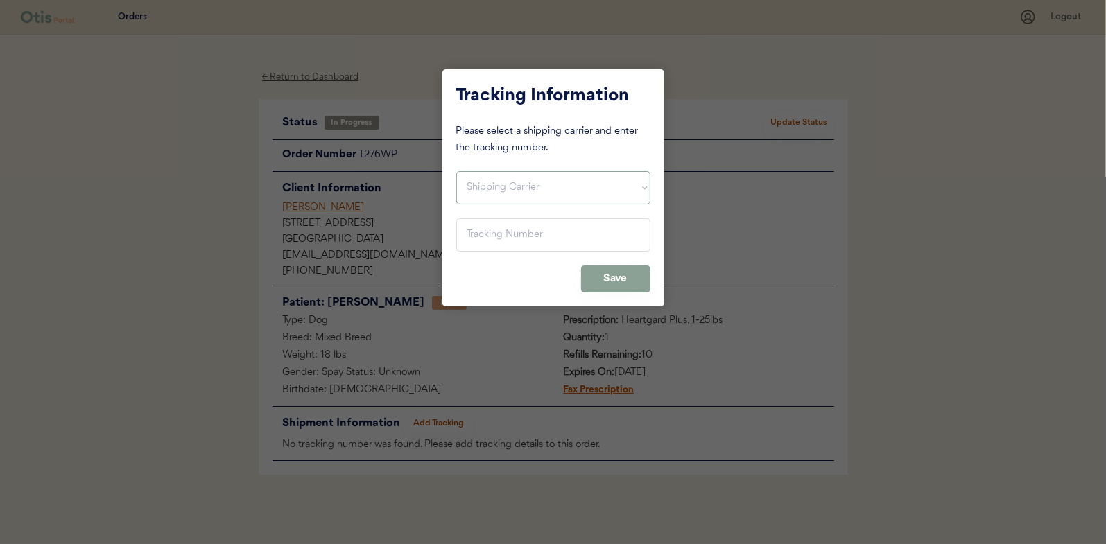
click at [505, 200] on select "Shipping Carrier FedEx FedEx Ground Economy UPS USPS" at bounding box center [553, 187] width 194 height 33
select select ""usps""
click at [456, 171] on select "Shipping Carrier FedEx FedEx Ground Economy UPS USPS" at bounding box center [553, 187] width 194 height 33
click at [490, 236] on input "input" at bounding box center [553, 234] width 194 height 33
paste input "9400150105497035835847"
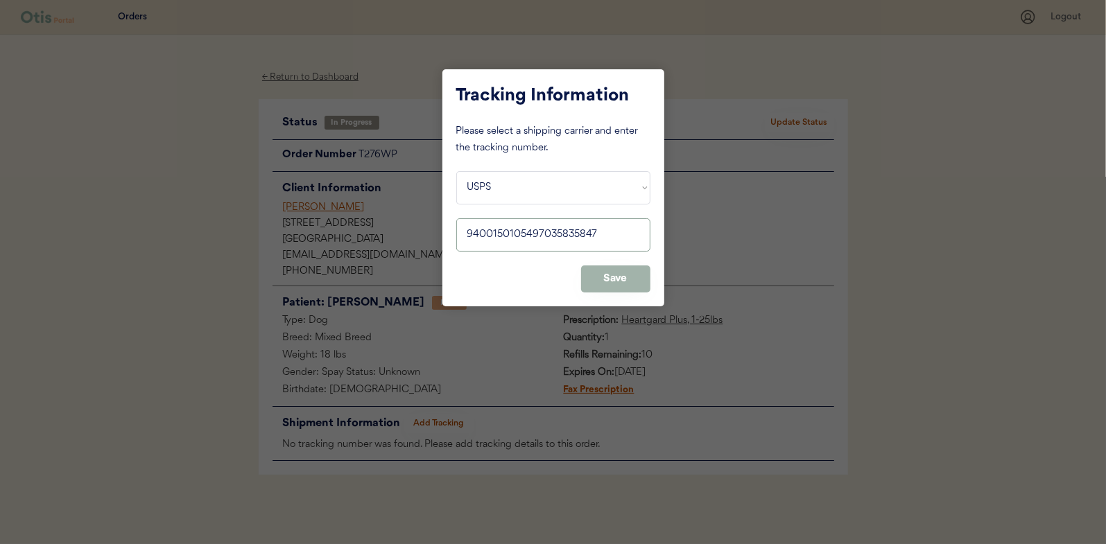
type input "9400150105497035835847"
click at [616, 283] on button "Save" at bounding box center [615, 279] width 69 height 27
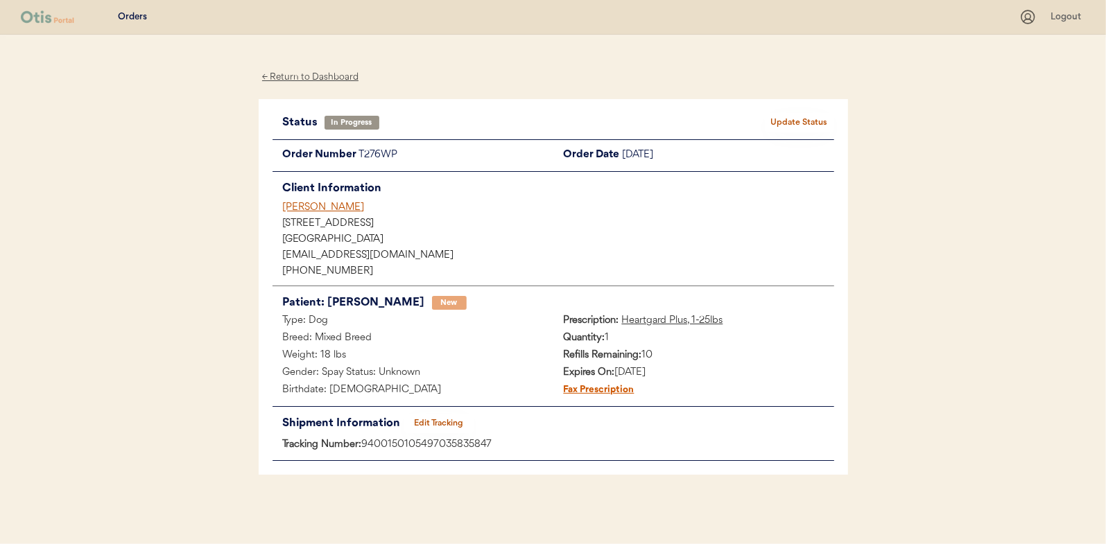
click at [774, 117] on button "Update Status" at bounding box center [799, 122] width 69 height 19
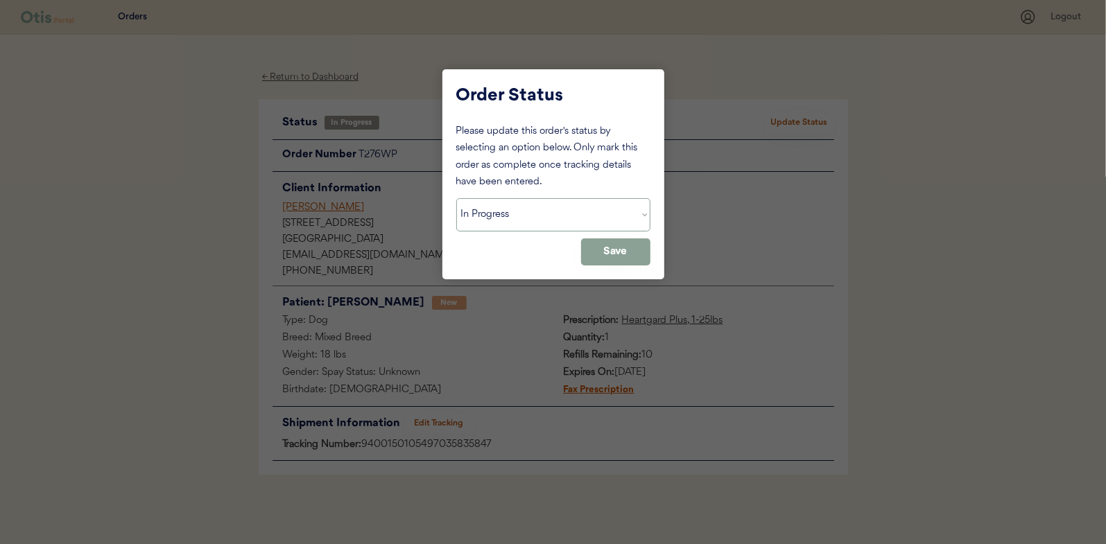
click at [577, 204] on select "Status On Hold New In Progress Complete Pending HW Consent Canceled" at bounding box center [553, 214] width 194 height 33
select select ""complete""
click at [456, 198] on select "Status On Hold New In Progress Complete Pending HW Consent Canceled" at bounding box center [553, 214] width 194 height 33
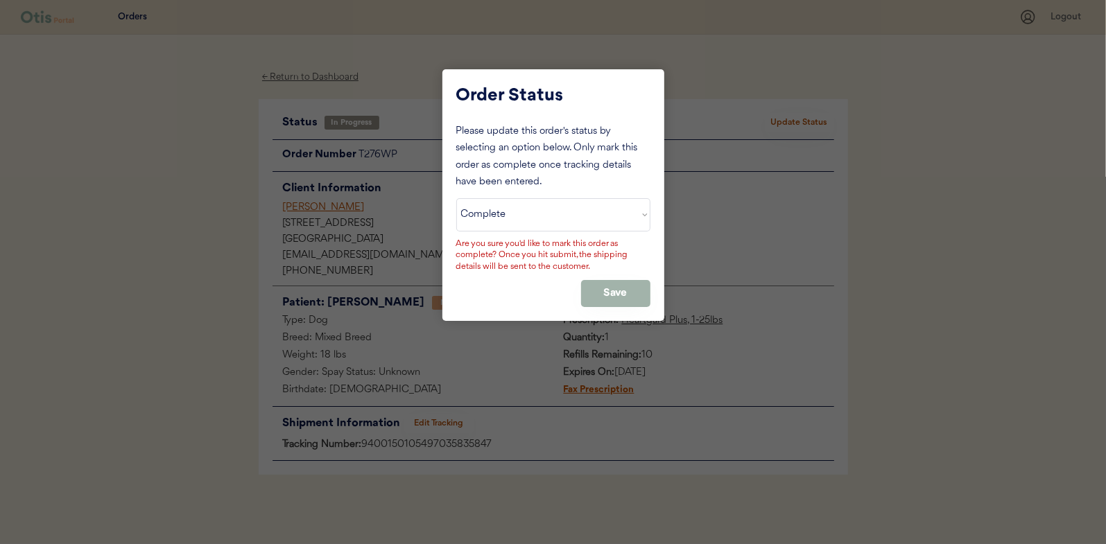
click at [611, 297] on button "Save" at bounding box center [615, 293] width 69 height 27
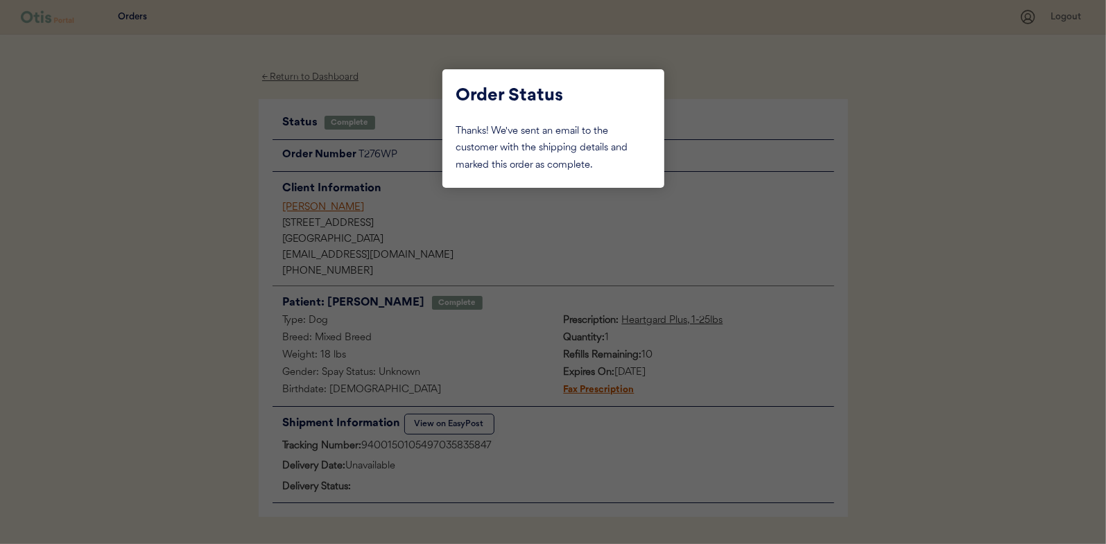
click at [304, 45] on div at bounding box center [553, 272] width 1106 height 544
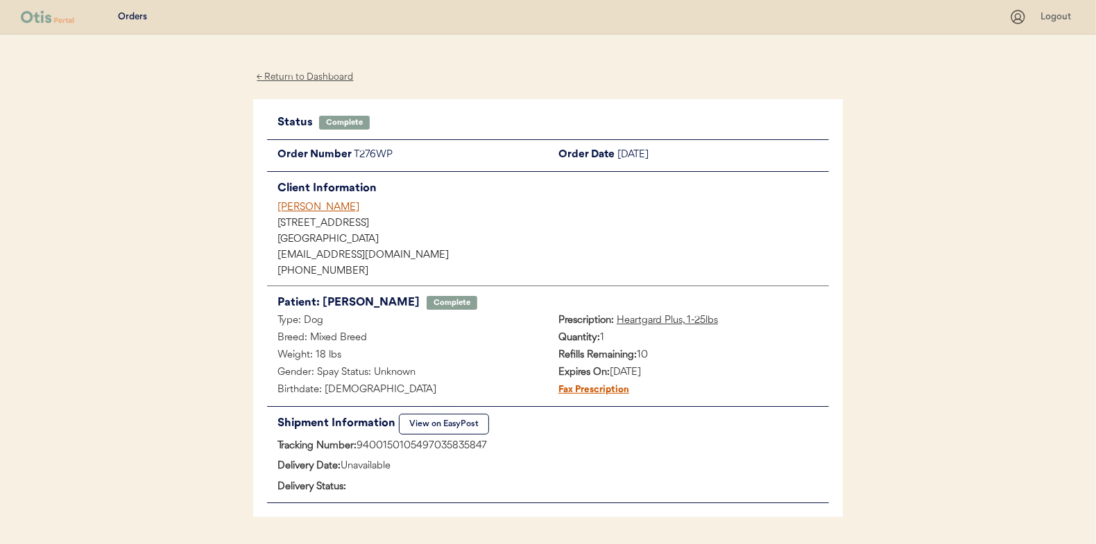
click at [294, 71] on div "← Return to Dashboard" at bounding box center [305, 77] width 104 height 16
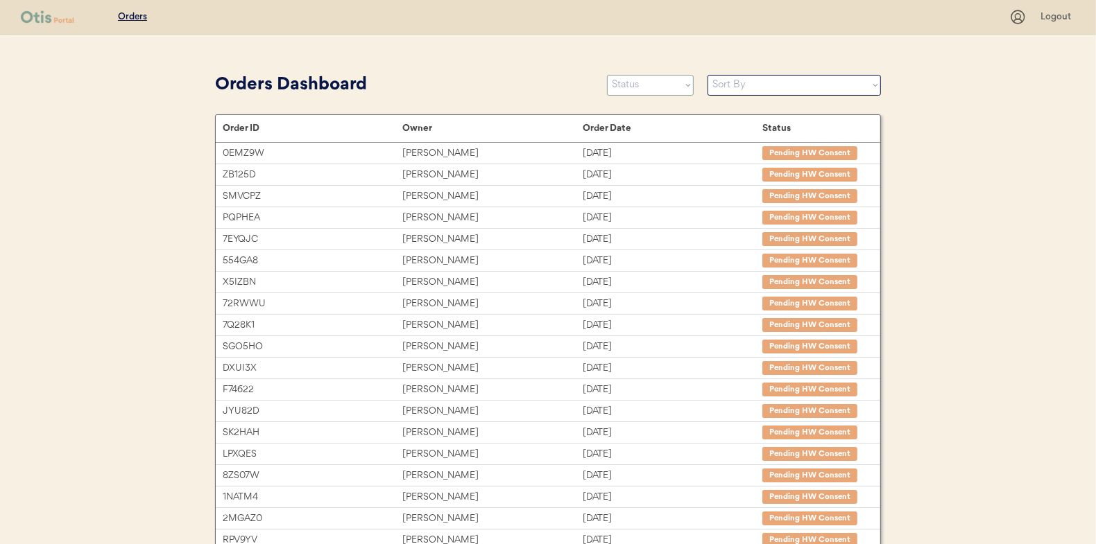
click at [677, 89] on select "Status On Hold New In Progress Complete Pending HW Consent Canceled" at bounding box center [650, 85] width 87 height 21
click at [607, 75] on select "Status On Hold New In Progress Complete Pending HW Consent Canceled" at bounding box center [650, 85] width 87 height 21
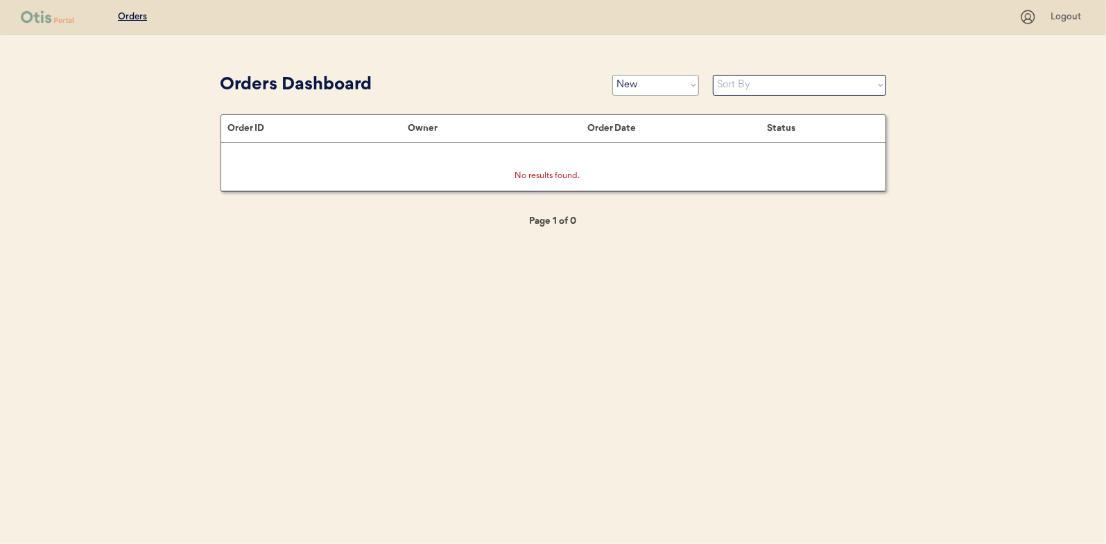
click at [653, 86] on select "Status On Hold New In Progress Complete Pending HW Consent Canceled" at bounding box center [655, 85] width 87 height 21
click at [612, 75] on select "Status On Hold New In Progress Complete Pending HW Consent Canceled" at bounding box center [655, 85] width 87 height 21
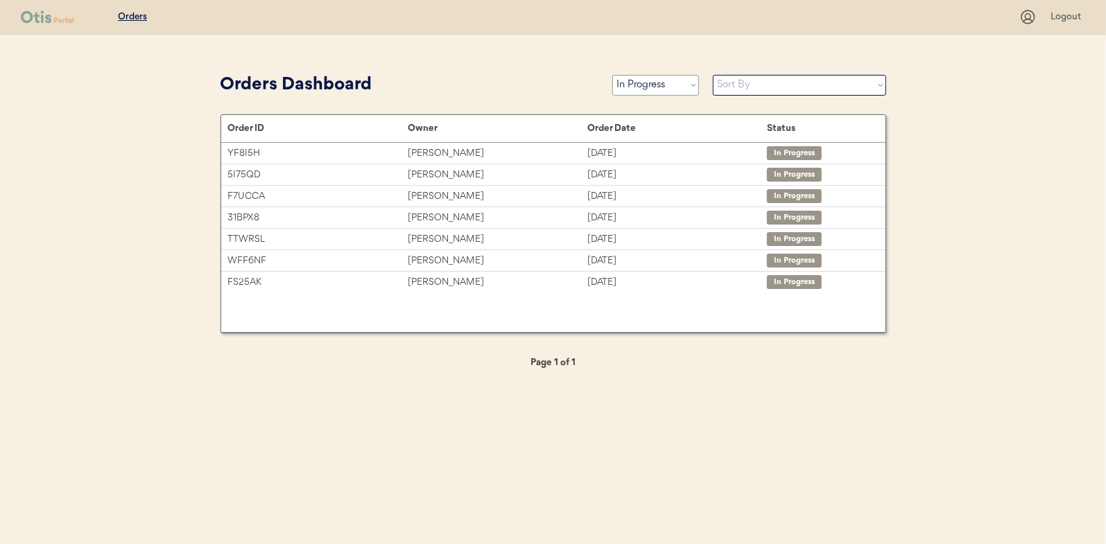
click at [687, 85] on select "Status On Hold New In Progress Complete Pending HW Consent Canceled" at bounding box center [655, 85] width 87 height 21
select select ""new""
click at [612, 75] on select "Status On Hold New In Progress Complete Pending HW Consent Canceled" at bounding box center [655, 85] width 87 height 21
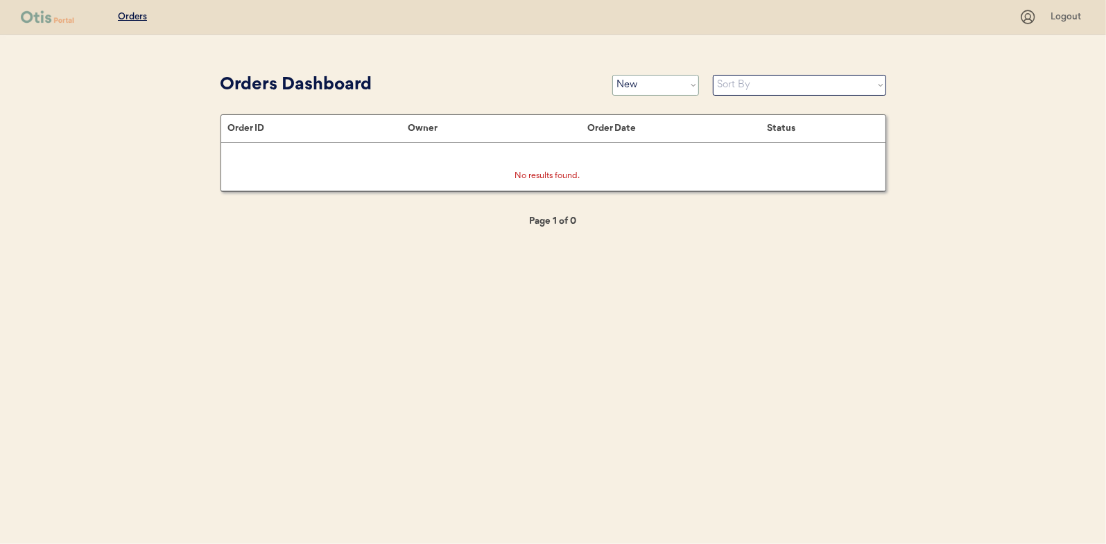
click at [672, 87] on select "Status On Hold New In Progress Complete Pending HW Consent Canceled" at bounding box center [655, 85] width 87 height 21
click at [612, 75] on select "Status On Hold New In Progress Complete Pending HW Consent Canceled" at bounding box center [655, 85] width 87 height 21
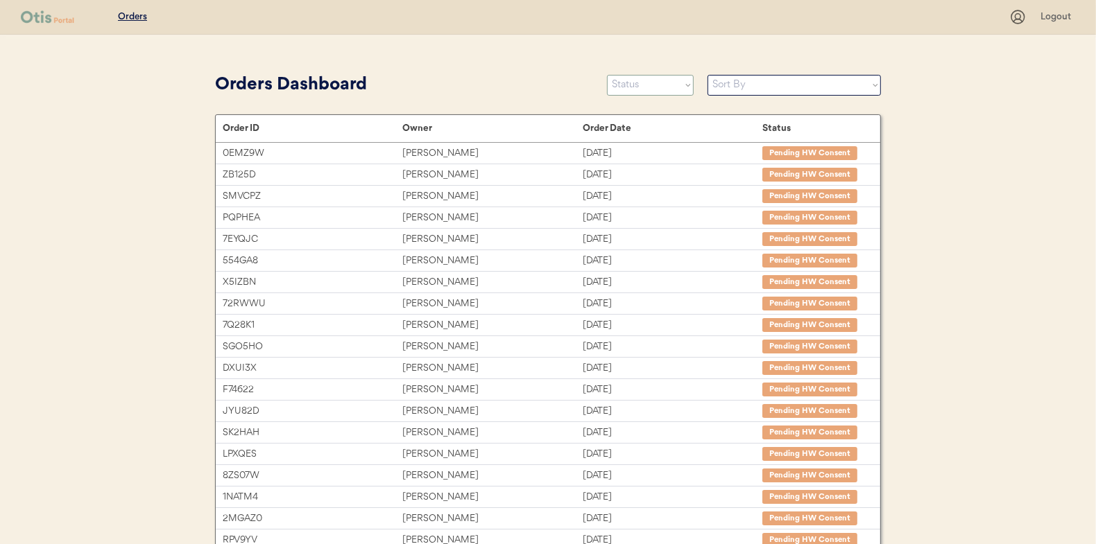
click at [675, 81] on select "Status On Hold New In Progress Complete Pending HW Consent Canceled" at bounding box center [650, 85] width 87 height 21
select select ""new""
click at [607, 75] on select "Status On Hold New In Progress Complete Pending HW Consent Canceled" at bounding box center [650, 85] width 87 height 21
